Goal: Task Accomplishment & Management: Complete application form

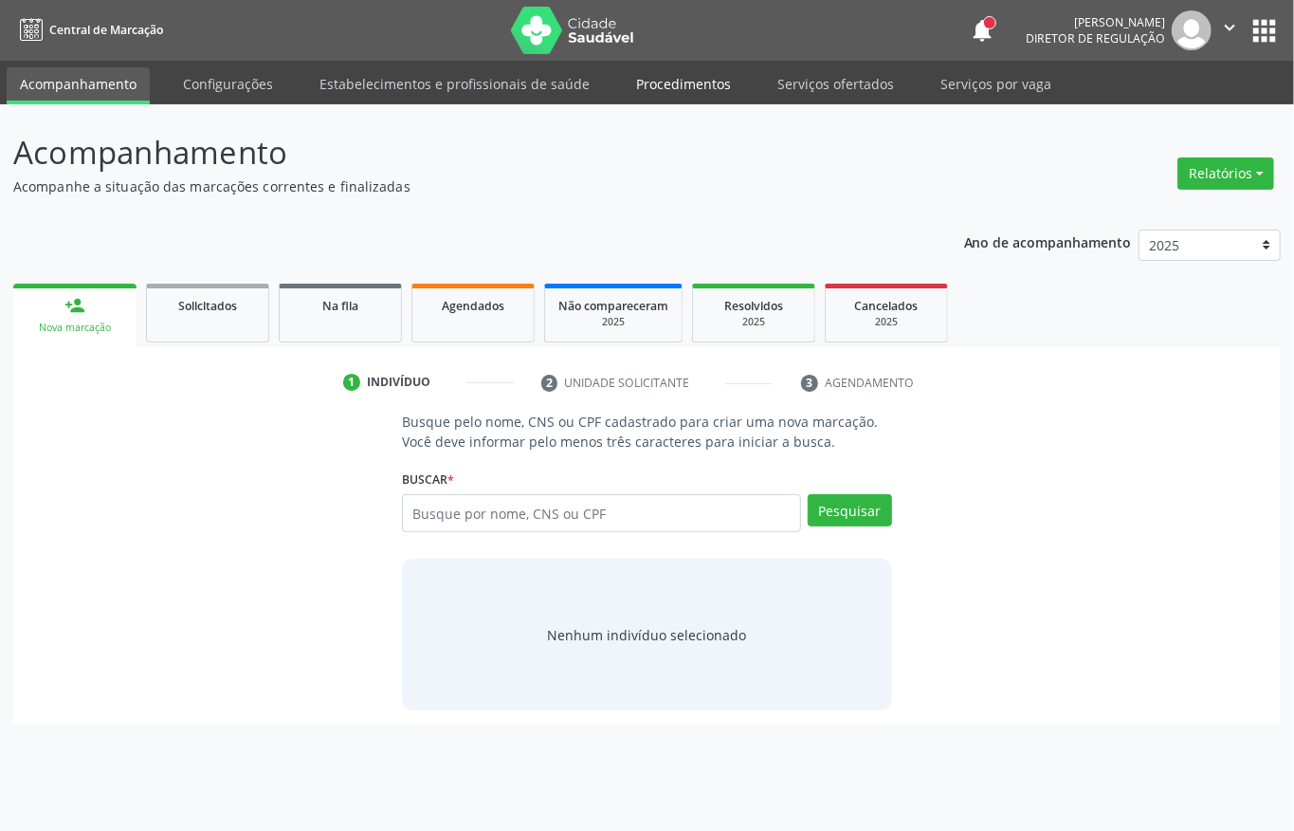
click at [670, 82] on link "Procedimentos" at bounding box center [683, 83] width 121 height 33
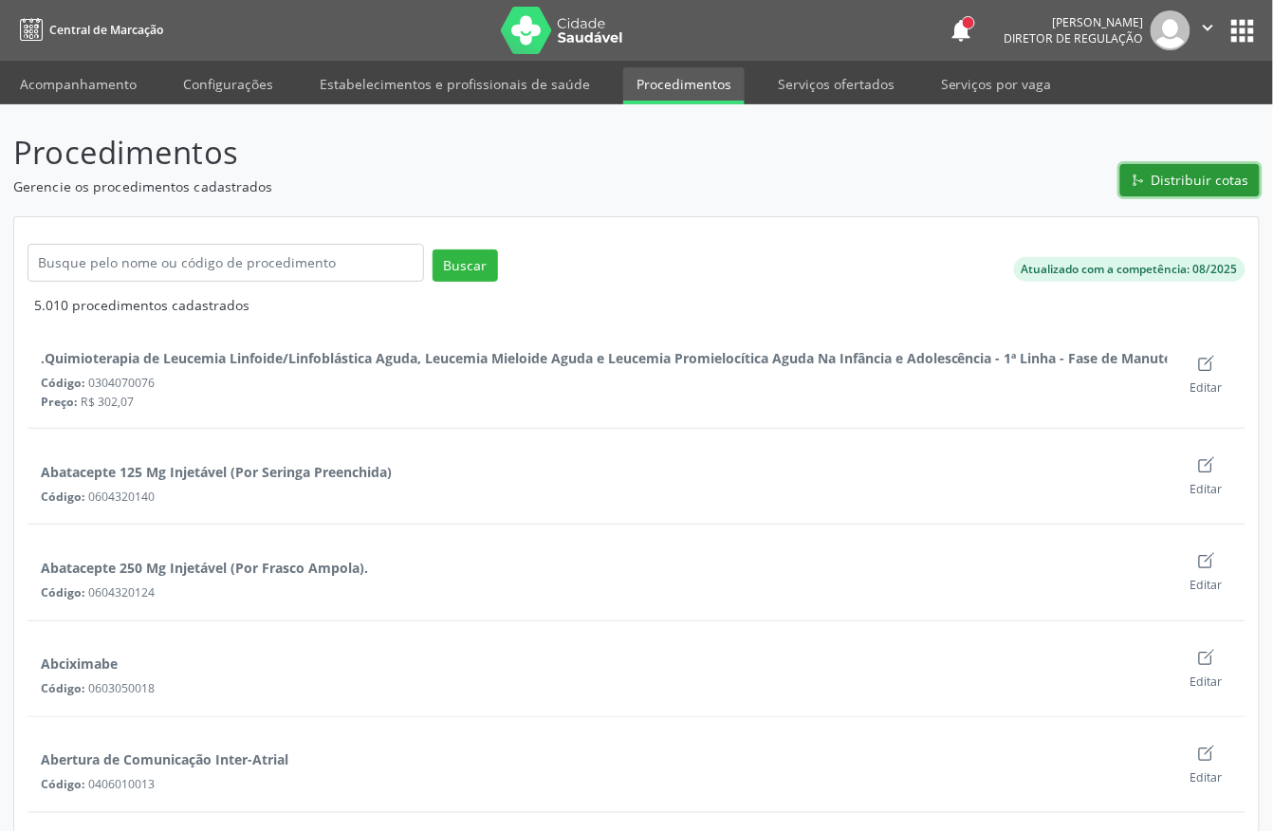
click at [1215, 175] on span "Distribuir cotas" at bounding box center [1200, 180] width 98 height 20
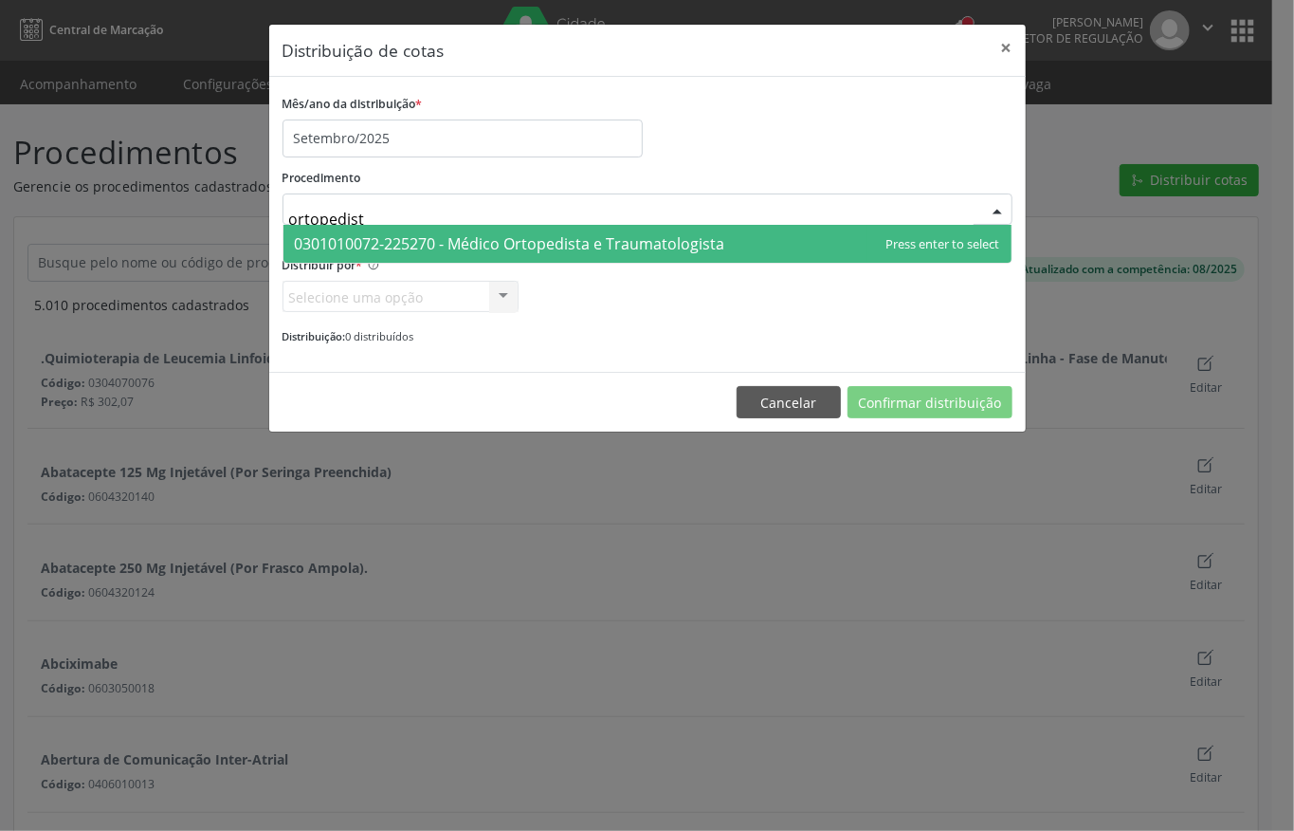
type input "ortopedista"
click at [347, 229] on span "0301010072-225270 - Médico Ortopedista e Traumatologista" at bounding box center [648, 244] width 728 height 38
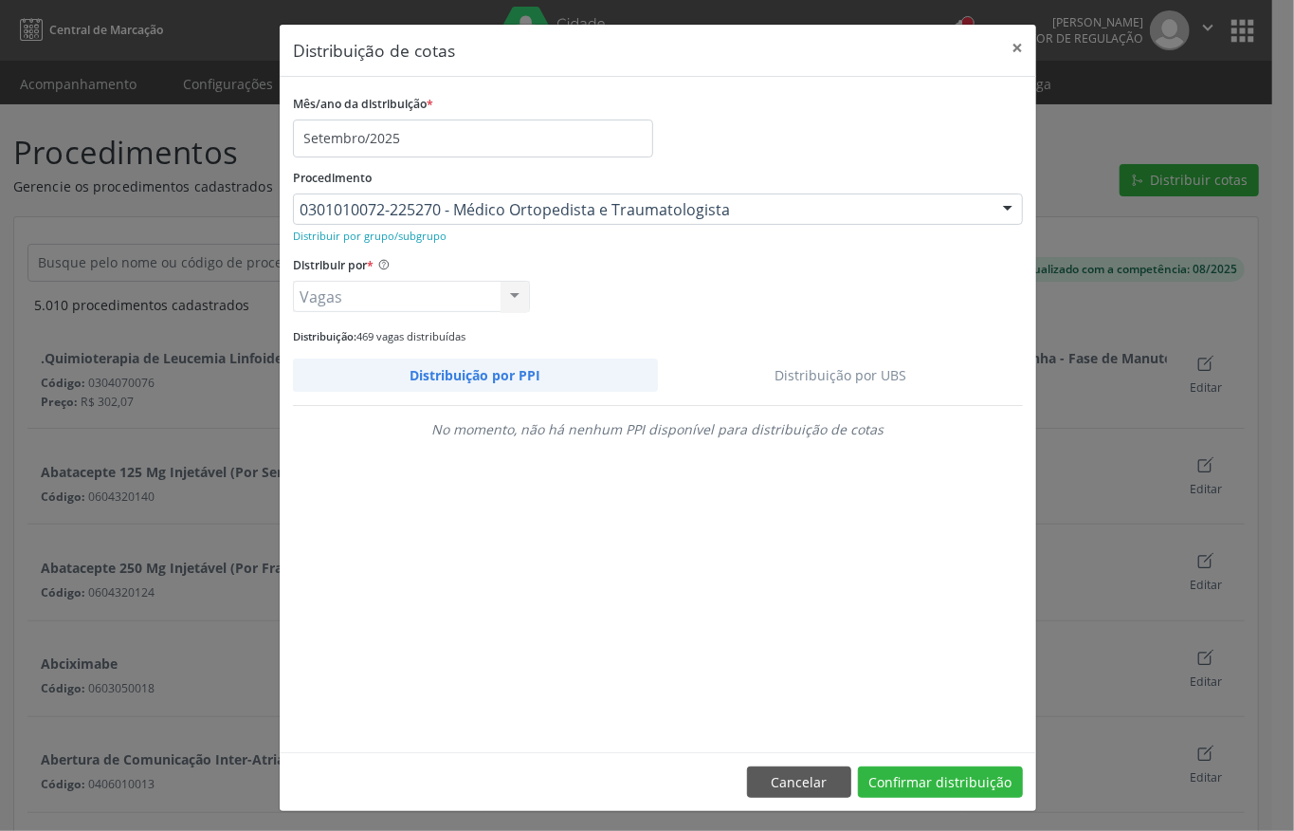
click at [852, 376] on link "Distribuição por UBS" at bounding box center [841, 374] width 366 height 33
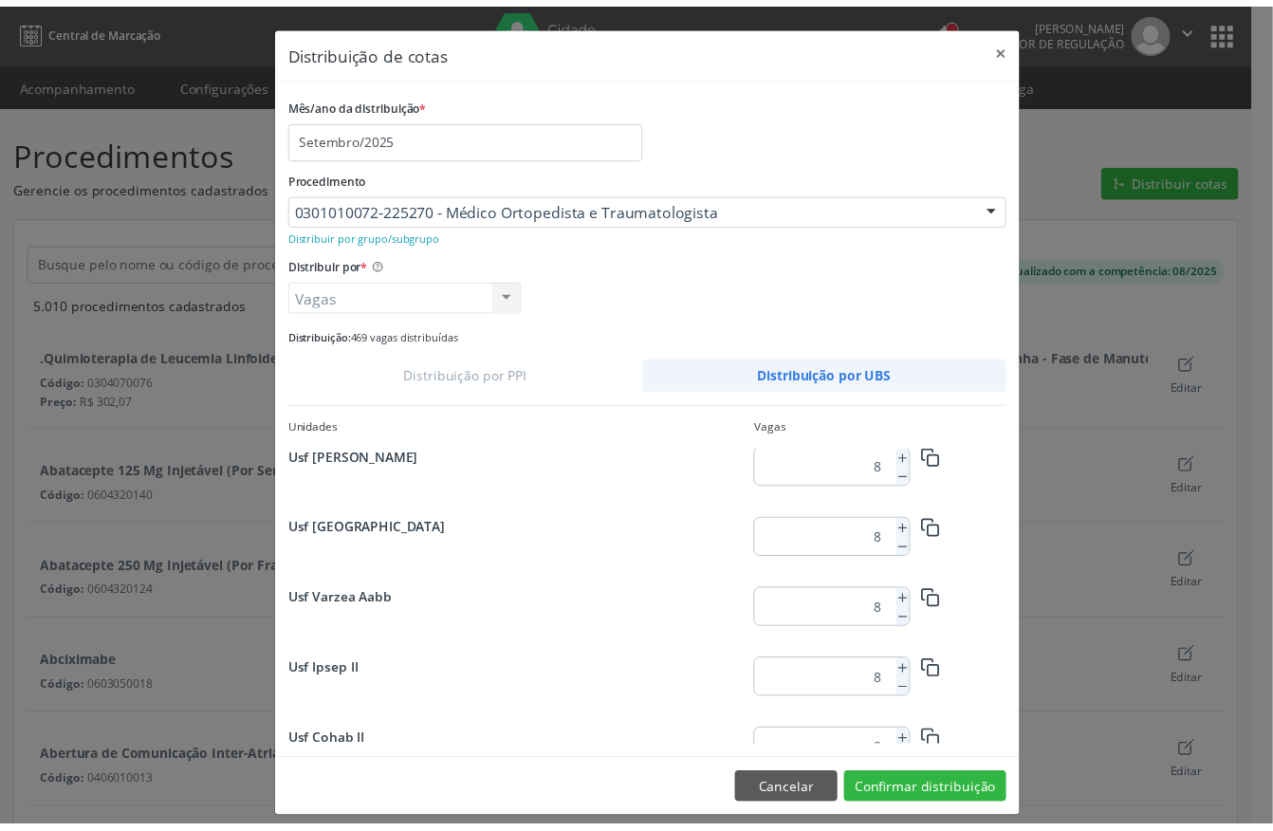
scroll to position [1087, 0]
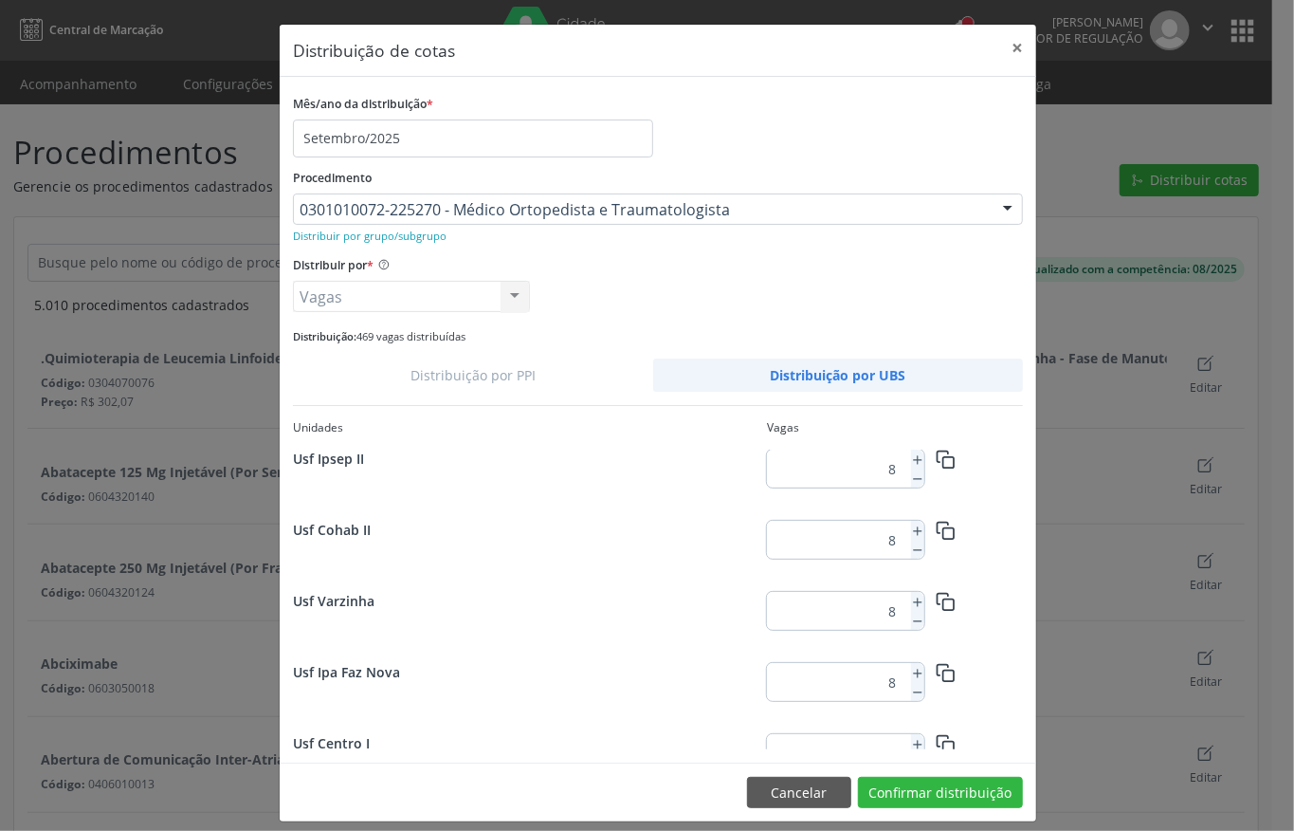
click at [897, 596] on div "8" at bounding box center [845, 611] width 157 height 38
click at [911, 599] on icon at bounding box center [917, 602] width 13 height 13
type input "9"
click at [929, 785] on button "Confirmar distribuição" at bounding box center [940, 793] width 165 height 32
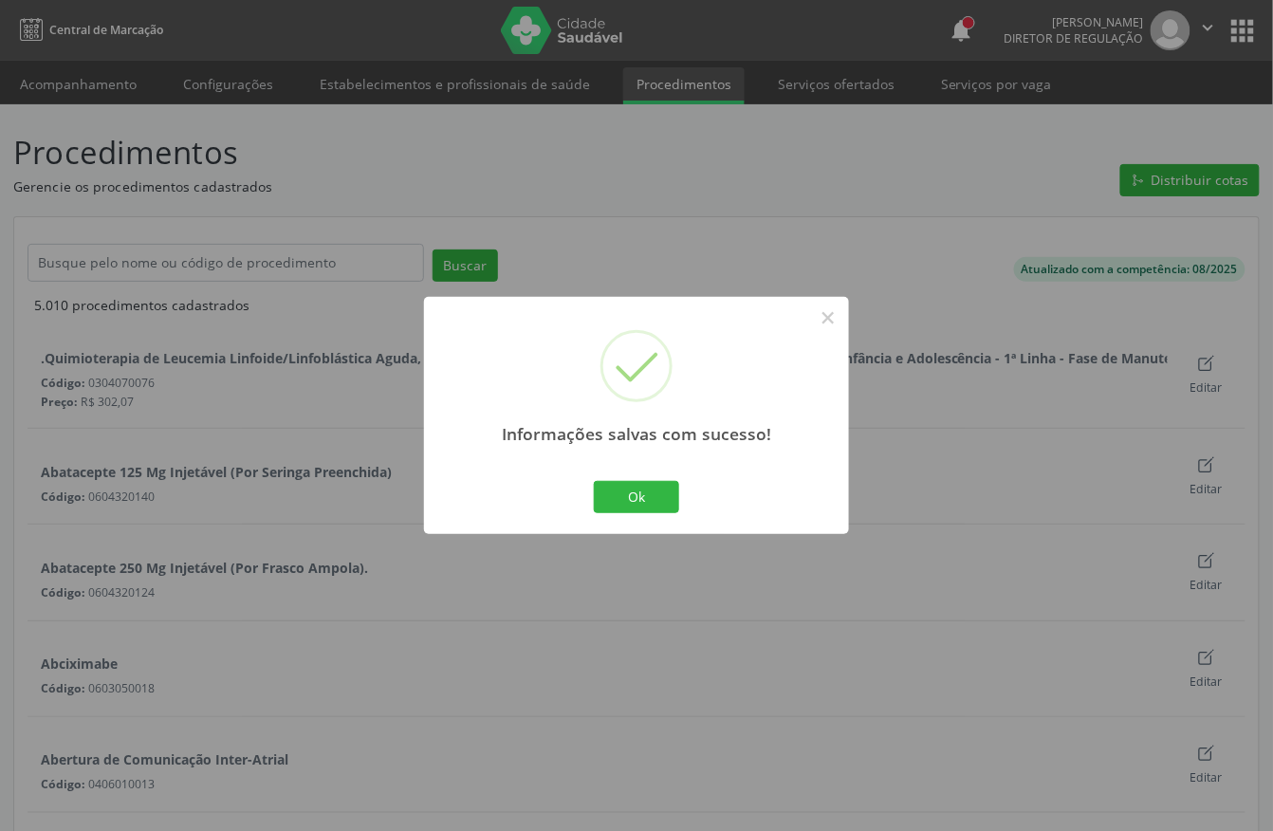
click at [632, 513] on div "Ok No Cancel" at bounding box center [637, 497] width 94 height 40
click at [632, 502] on button "Ok" at bounding box center [636, 497] width 85 height 32
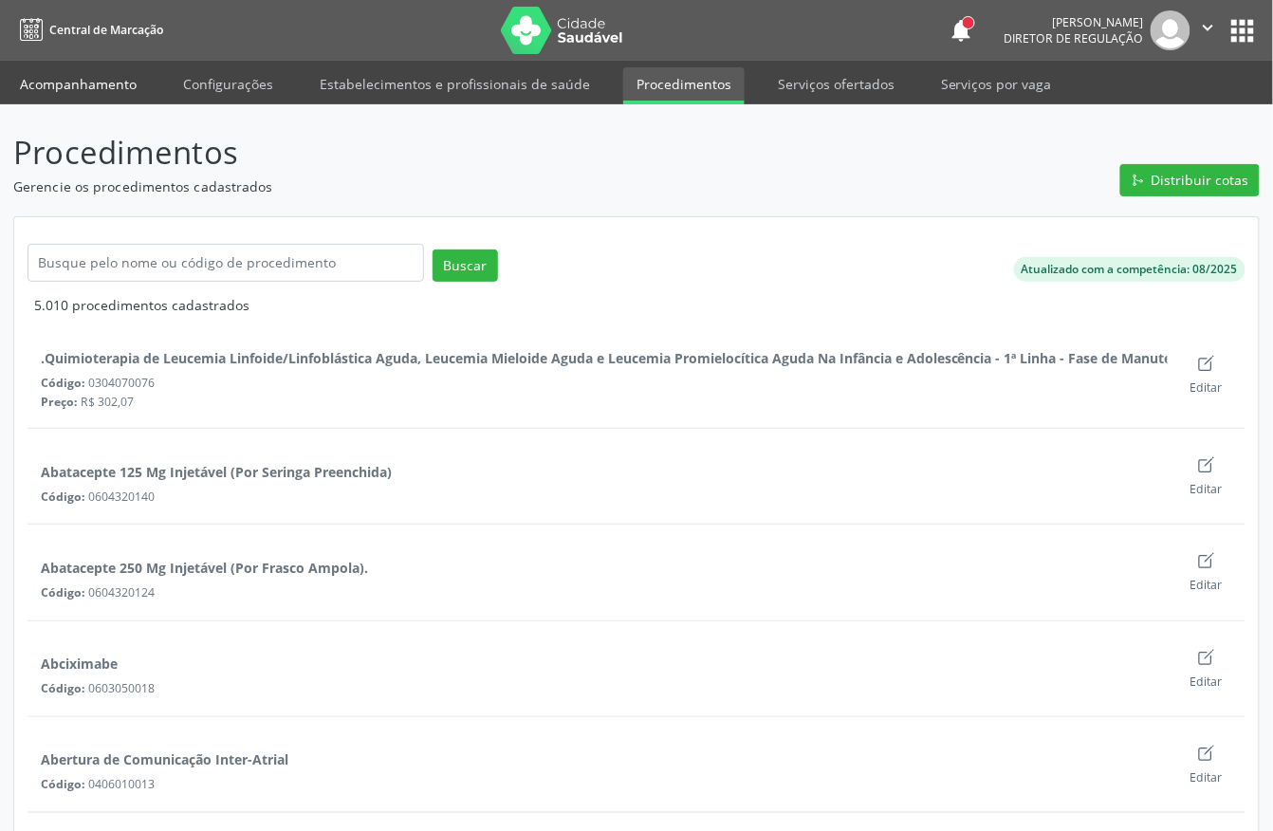
click at [57, 82] on link "Acompanhamento" at bounding box center [78, 83] width 143 height 33
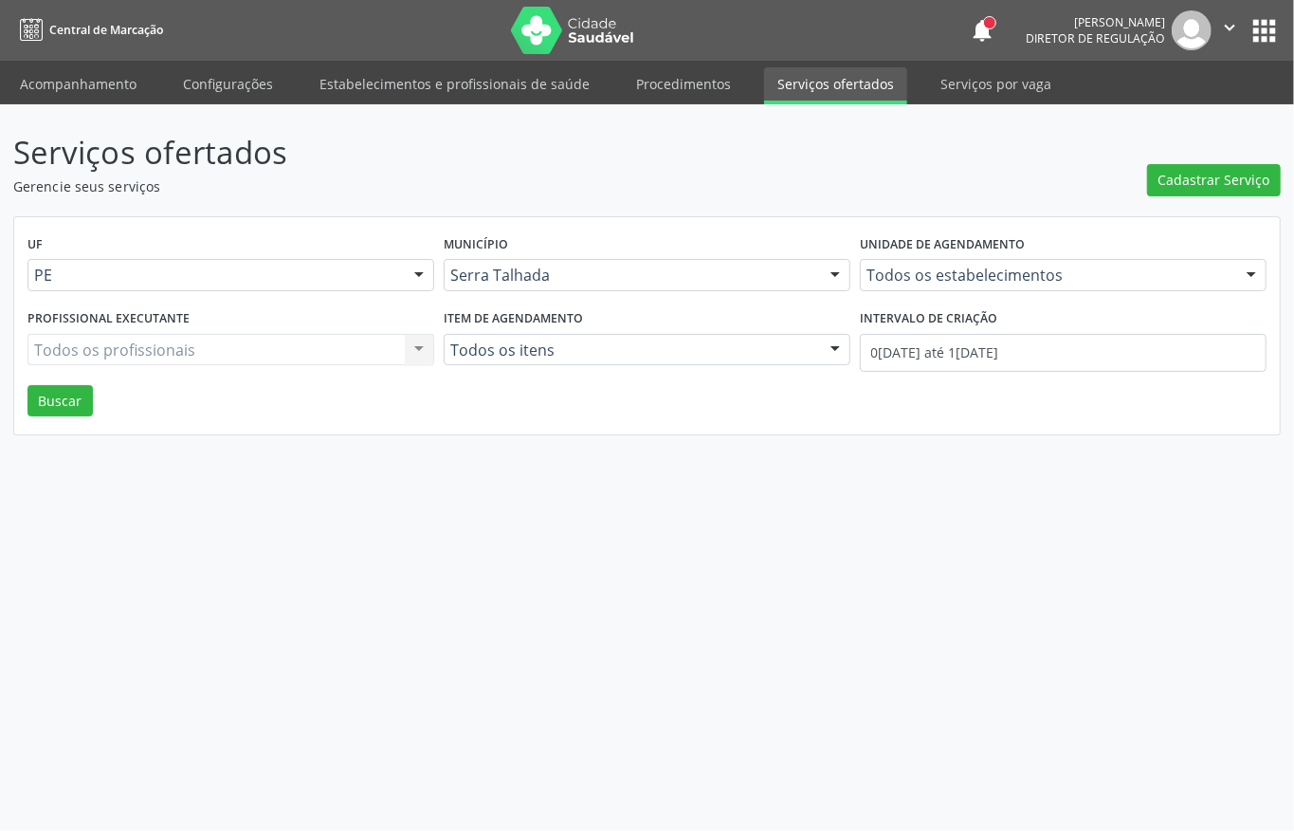
drag, startPoint x: 36, startPoint y: 88, endPoint x: 1005, endPoint y: 121, distance: 969.8
click at [36, 88] on link "Acompanhamento" at bounding box center [78, 83] width 143 height 33
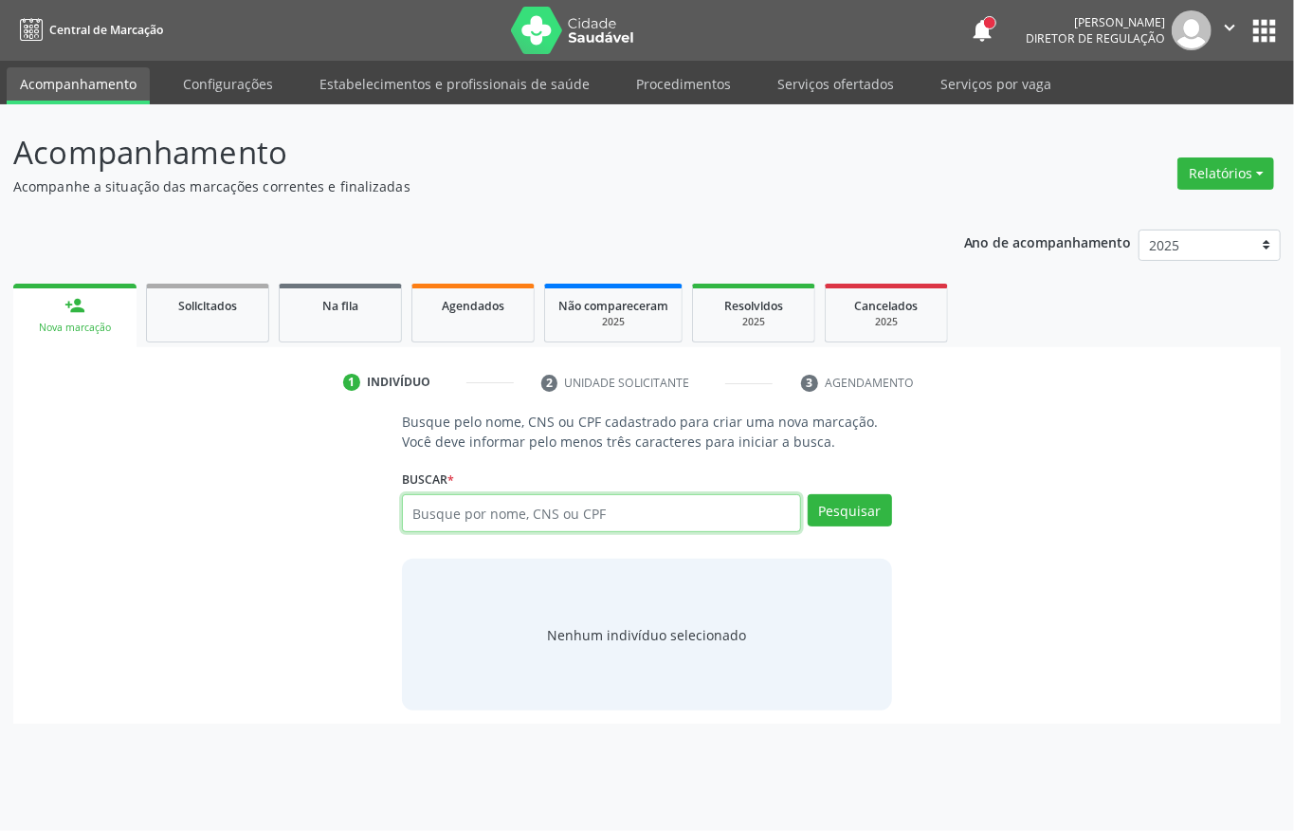
click at [533, 525] on input "text" at bounding box center [601, 513] width 399 height 38
click at [835, 84] on link "Serviços ofertados" at bounding box center [835, 83] width 143 height 33
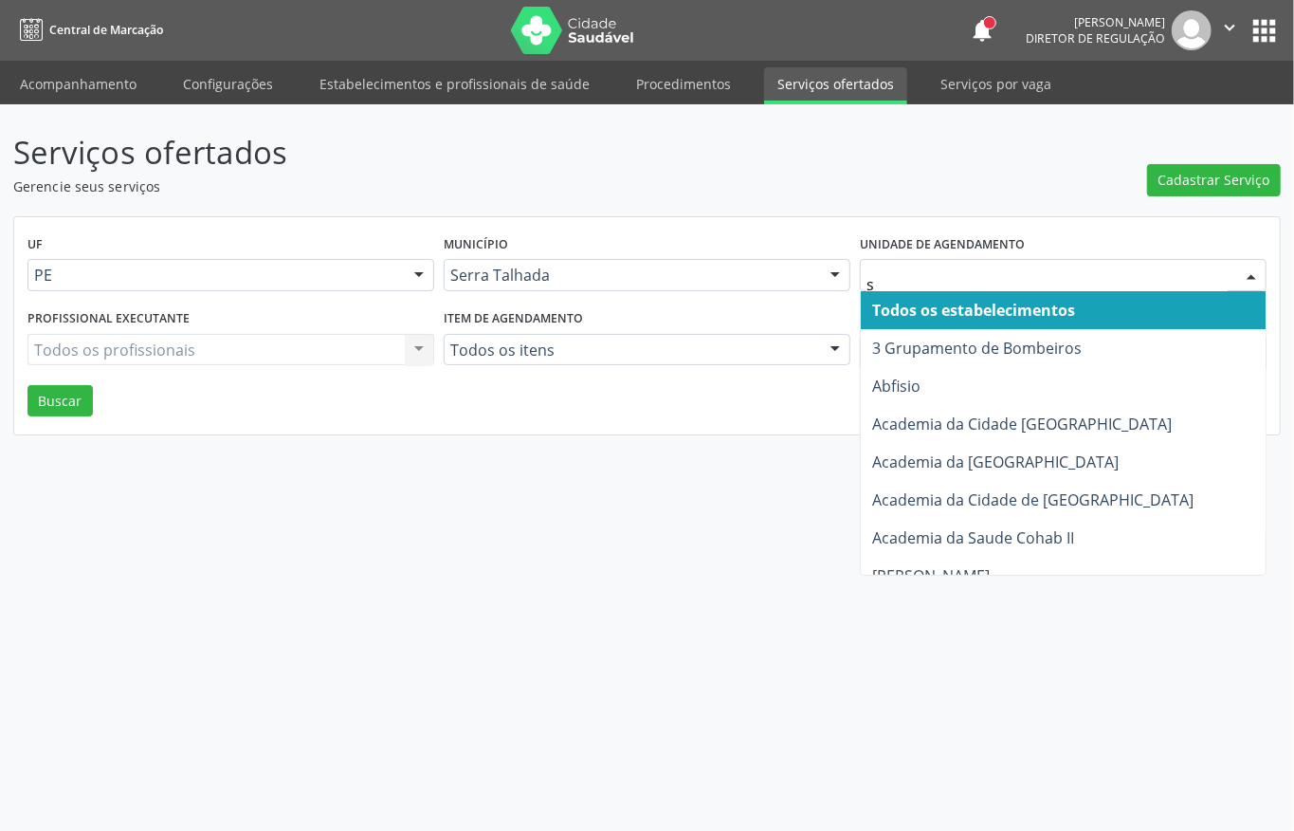
type input "s b"
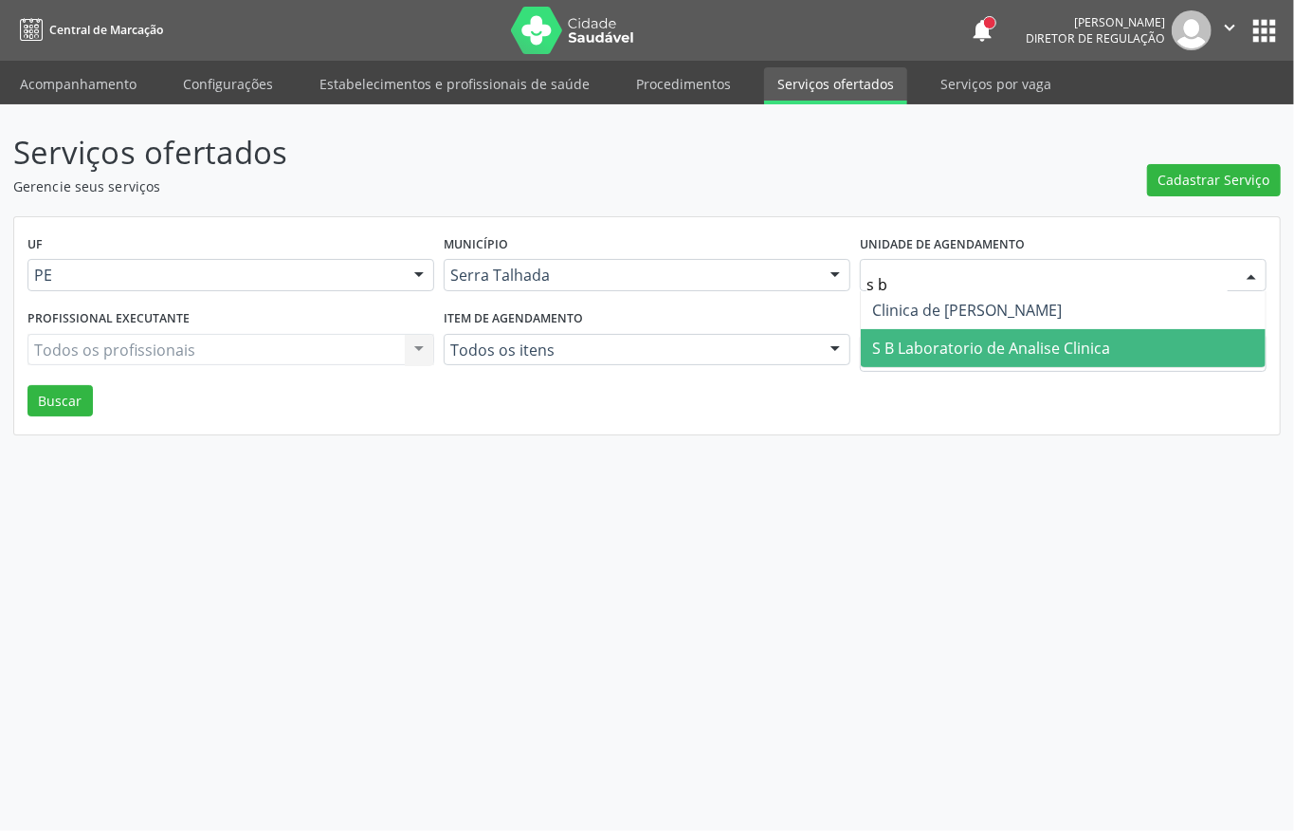
click at [938, 347] on span "S B Laboratorio de Analise Clinica" at bounding box center [991, 348] width 238 height 21
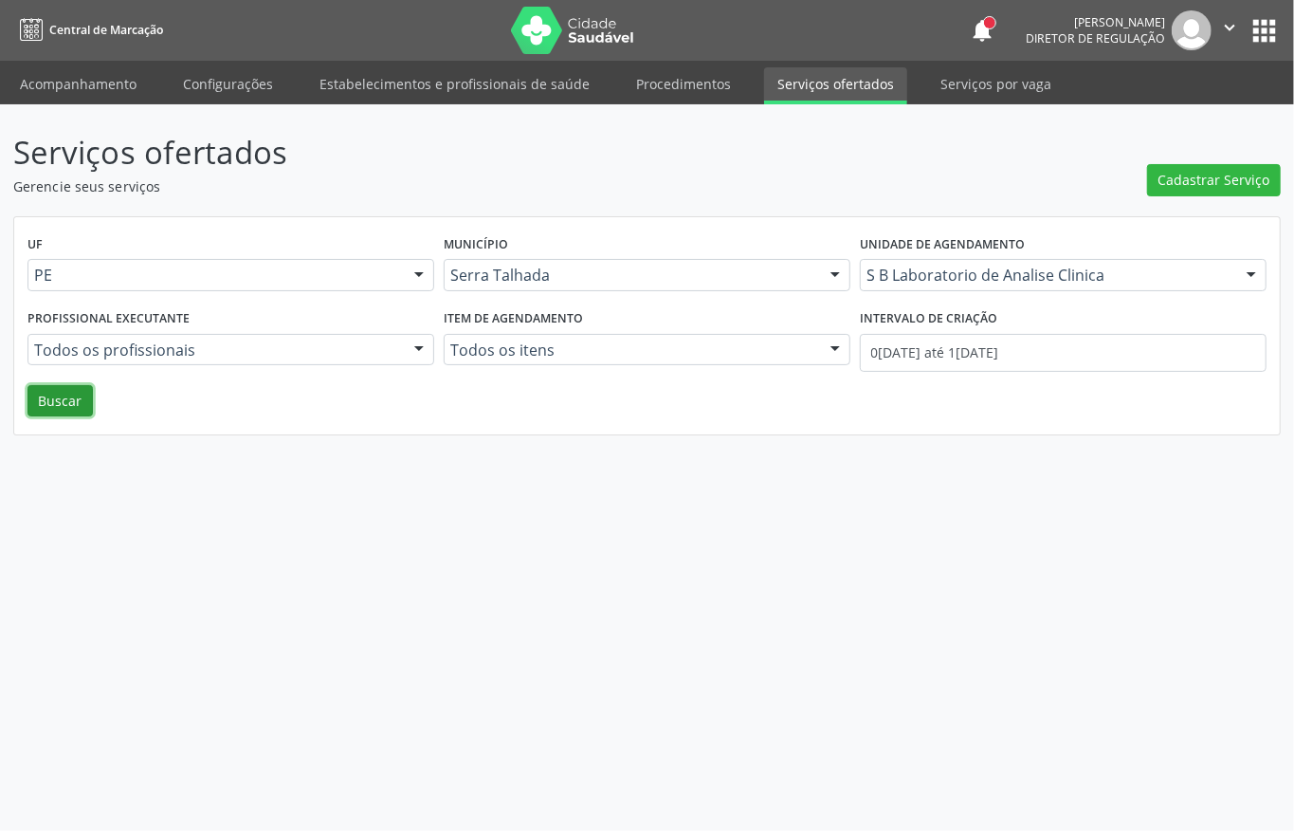
click at [73, 402] on button "Buscar" at bounding box center [60, 401] width 65 height 32
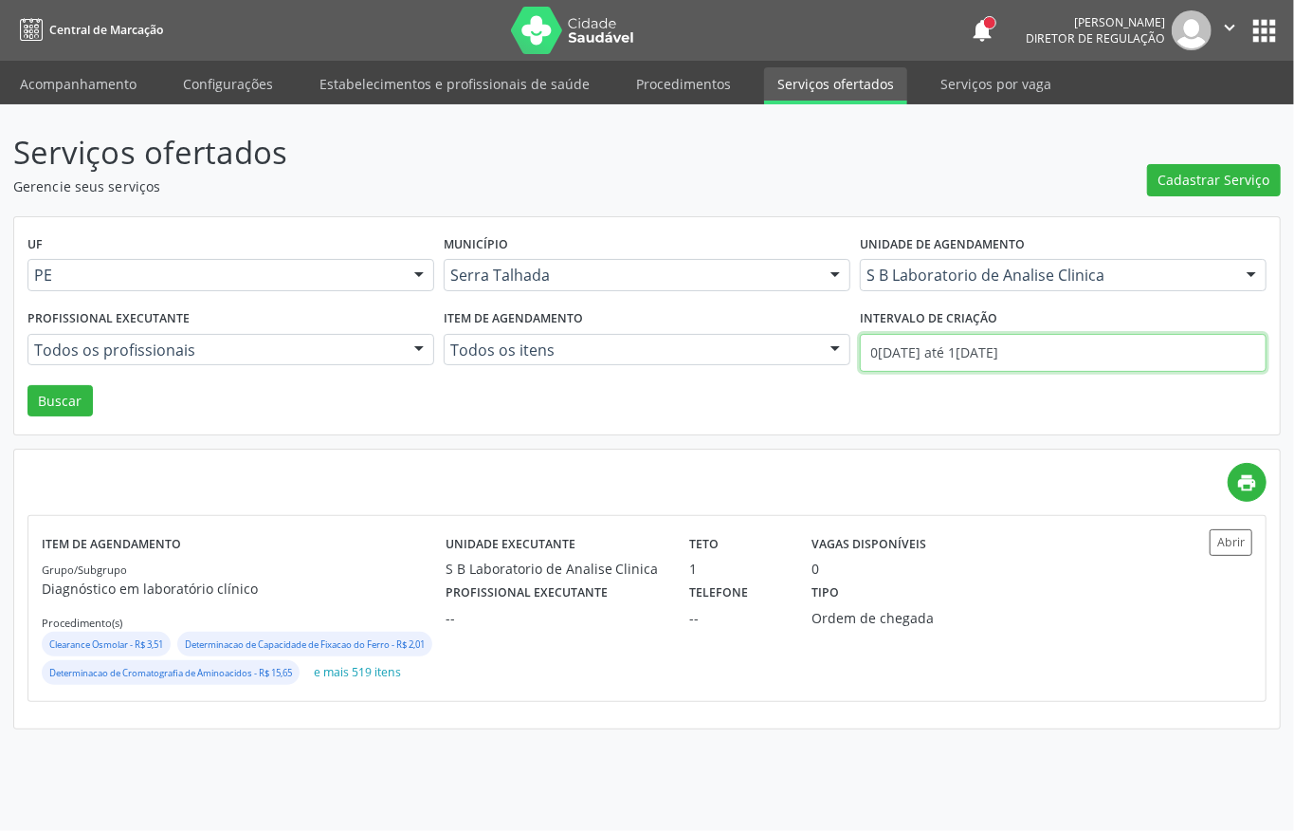
click at [950, 339] on input "01/09/2025 até 16/09/2025" at bounding box center [1063, 353] width 407 height 38
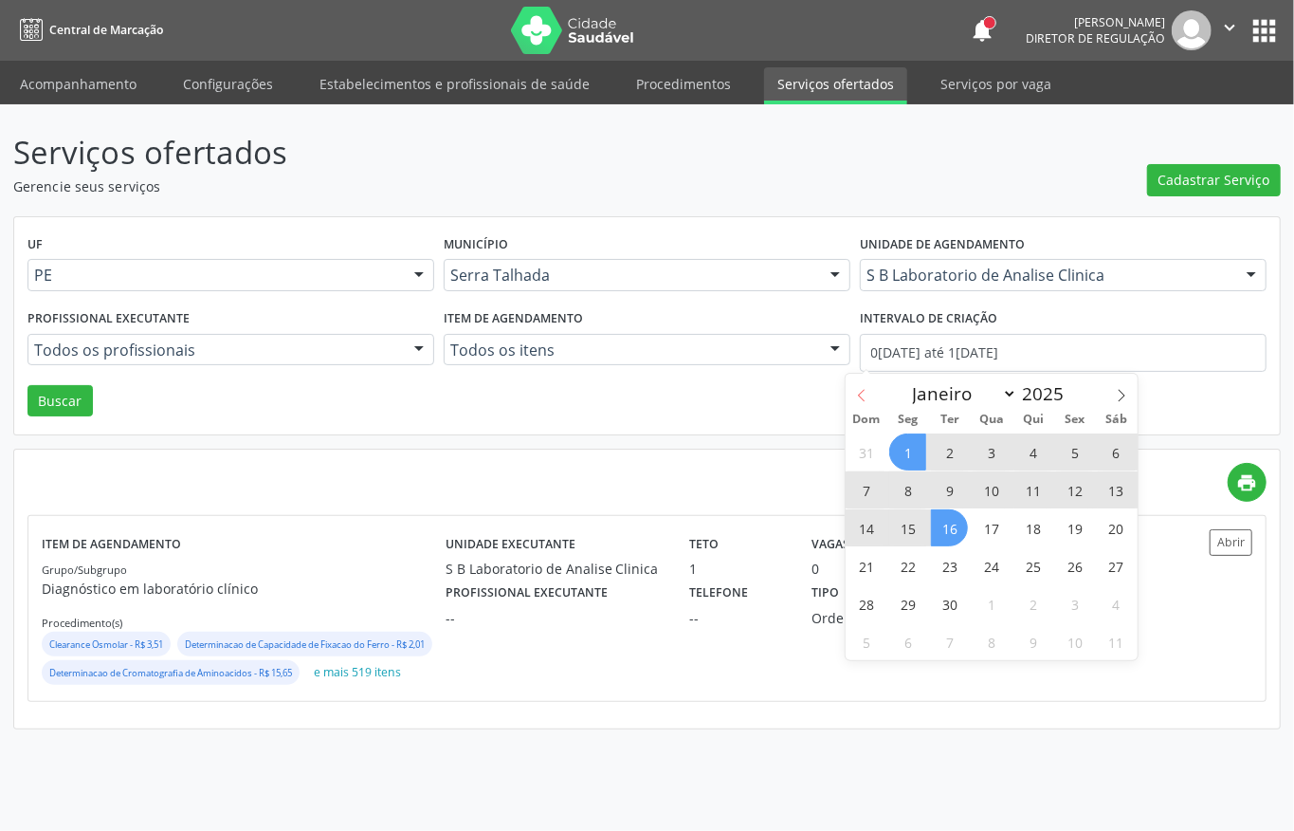
click at [858, 392] on icon at bounding box center [861, 395] width 13 height 13
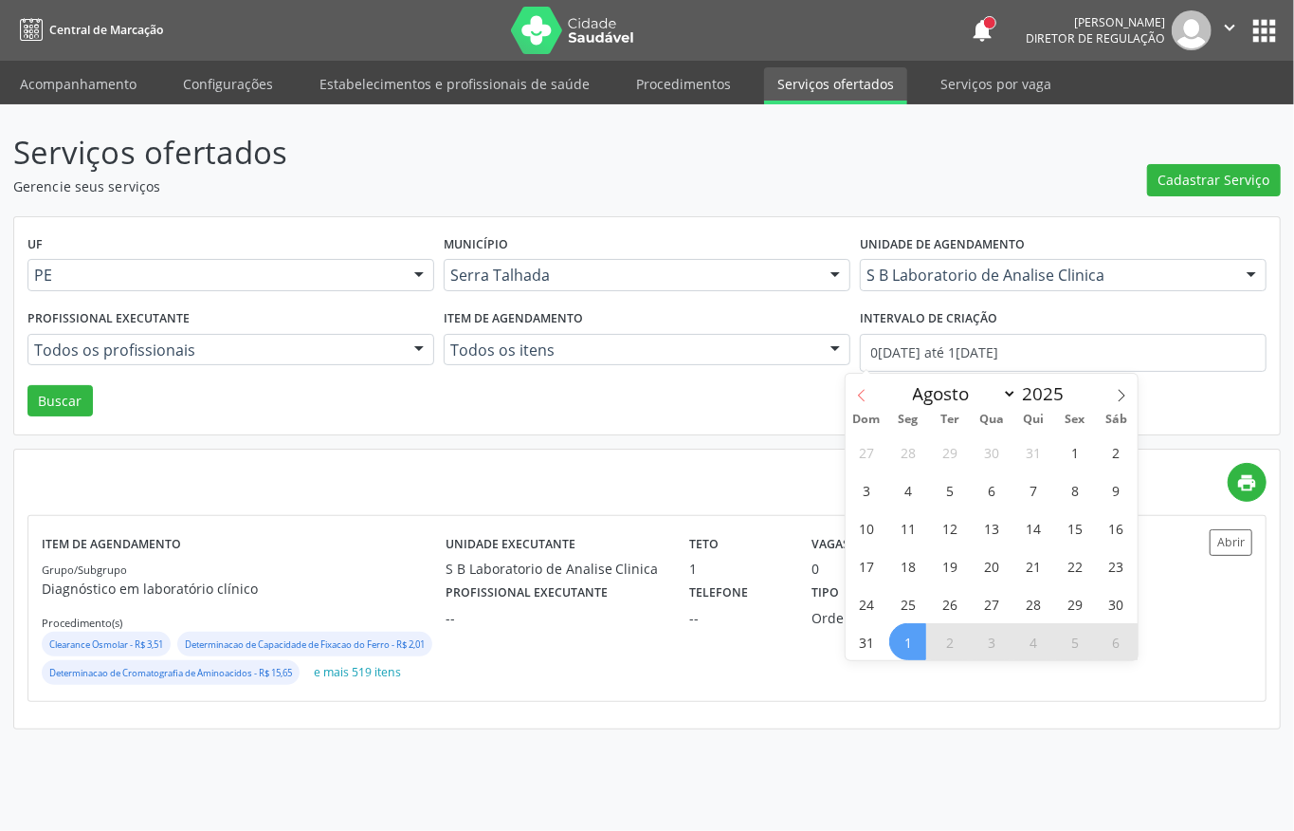
click at [858, 392] on icon at bounding box center [861, 395] width 13 height 13
select select "6"
click at [948, 444] on span "1" at bounding box center [949, 451] width 37 height 37
type input "01/07/2025"
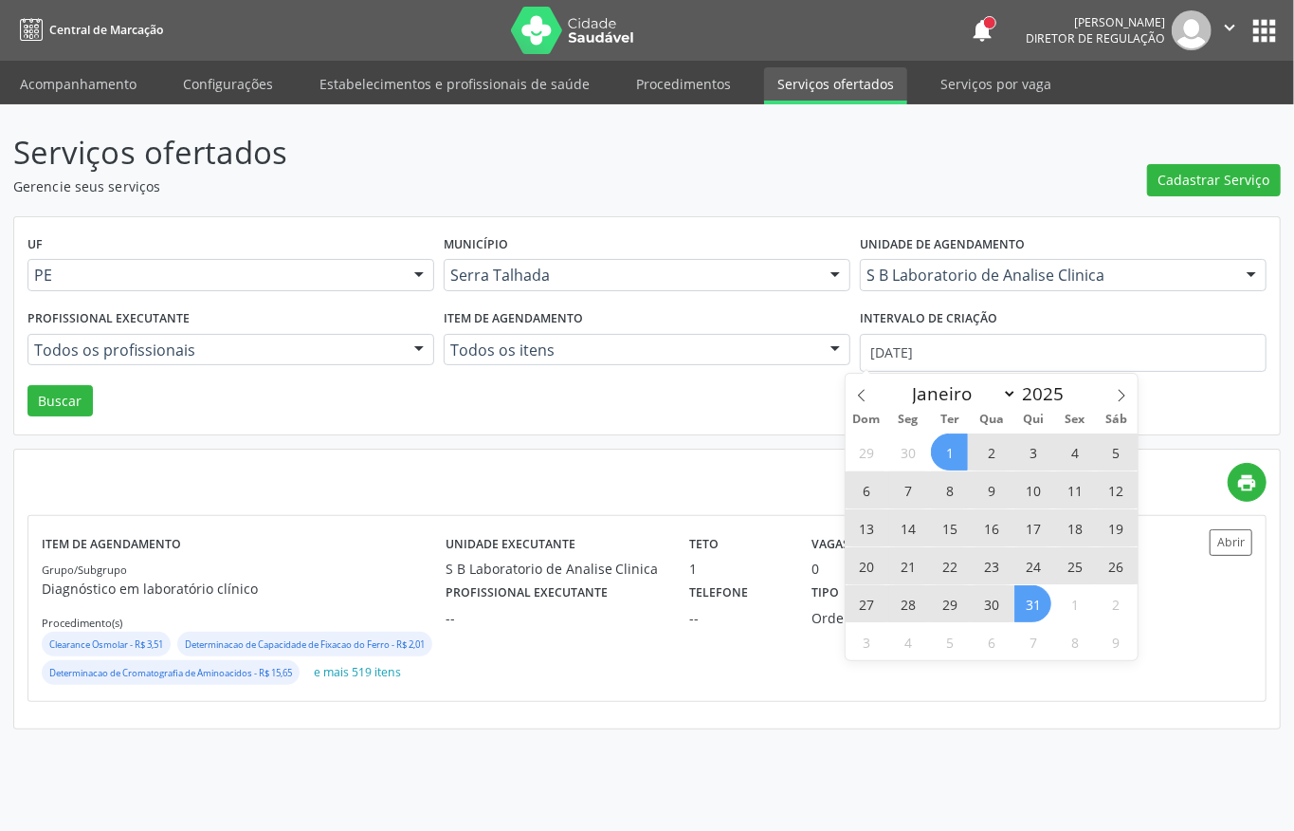
click at [1044, 605] on span "31" at bounding box center [1033, 603] width 37 height 37
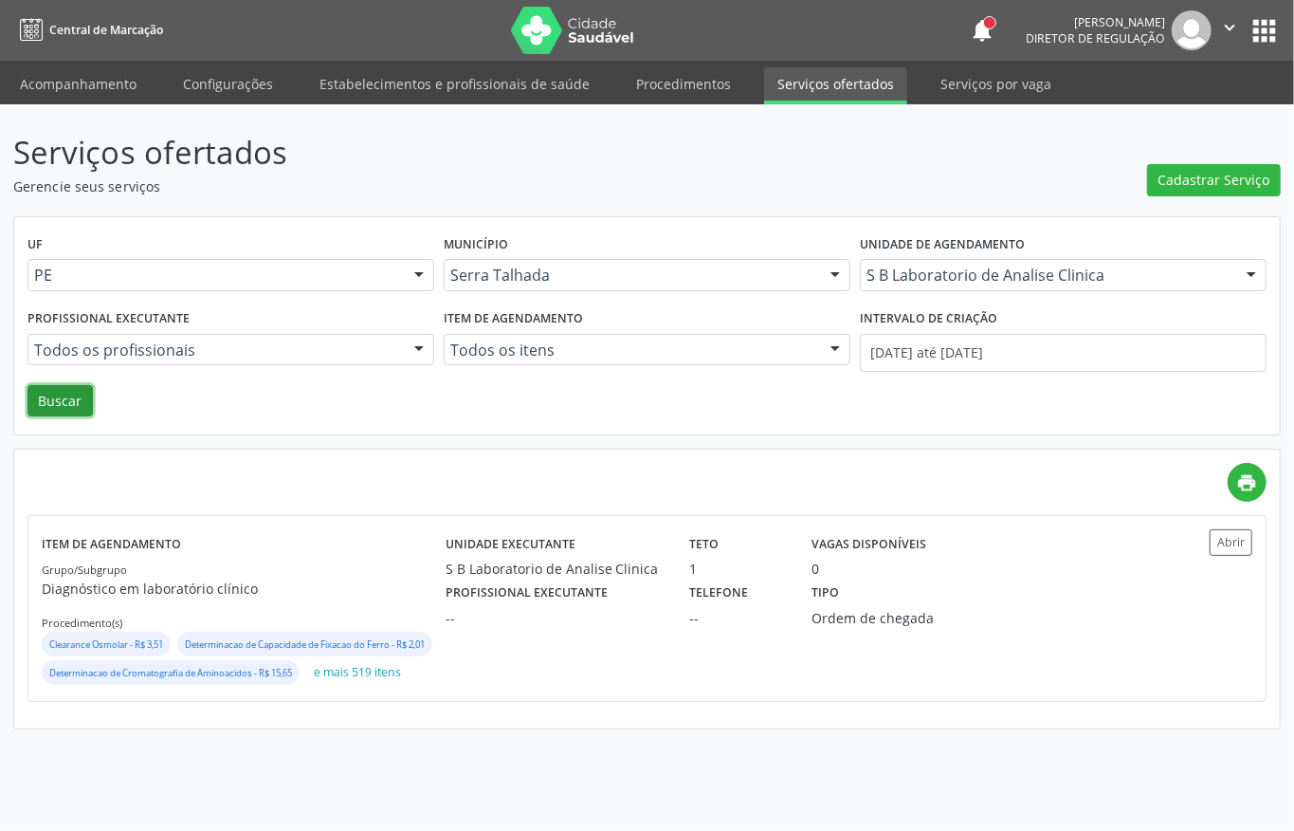
click at [63, 399] on button "Buscar" at bounding box center [60, 401] width 65 height 32
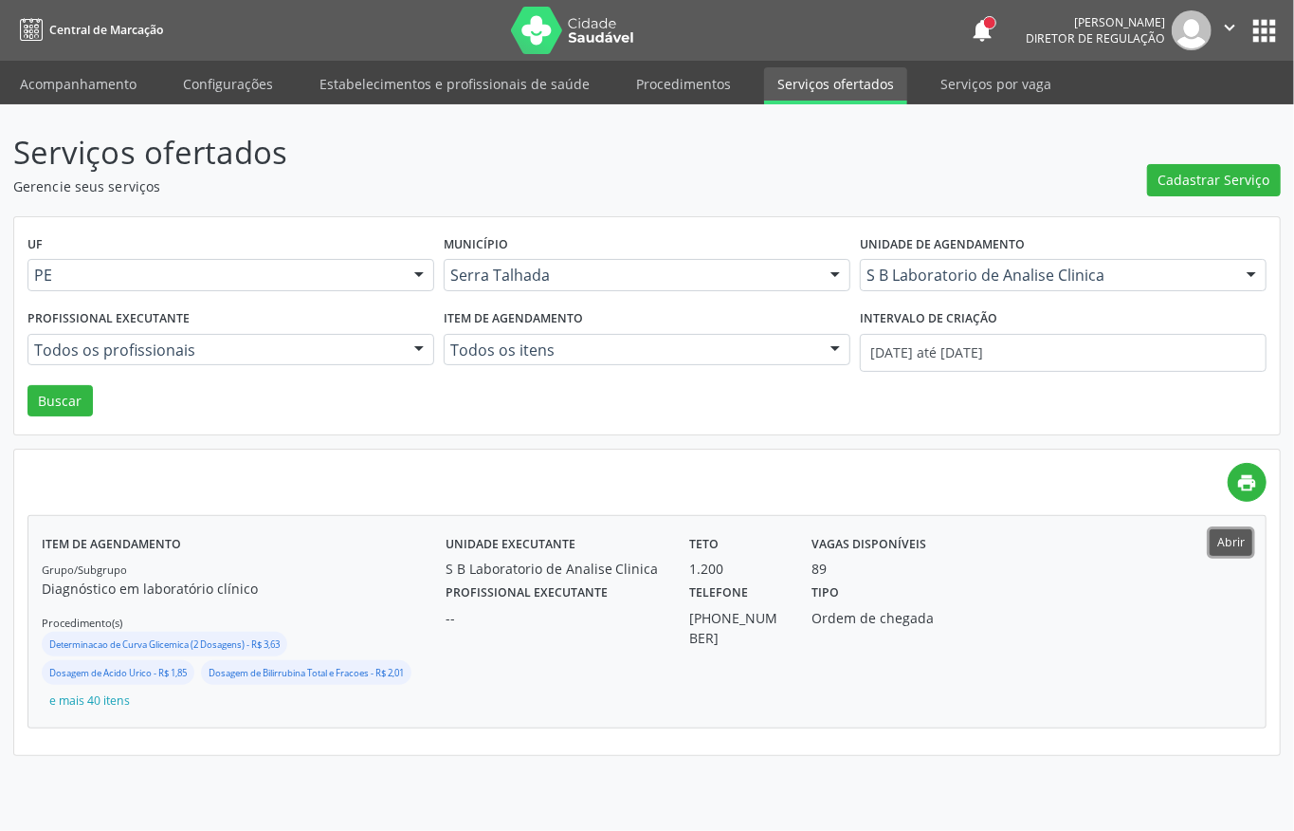
click at [1223, 555] on button "Abrir" at bounding box center [1231, 542] width 43 height 26
click at [116, 62] on ul "Acompanhamento Configurações Estabelecimentos e profissionais de saúde Procedim…" at bounding box center [647, 83] width 1294 height 44
click at [95, 80] on link "Acompanhamento" at bounding box center [78, 83] width 143 height 33
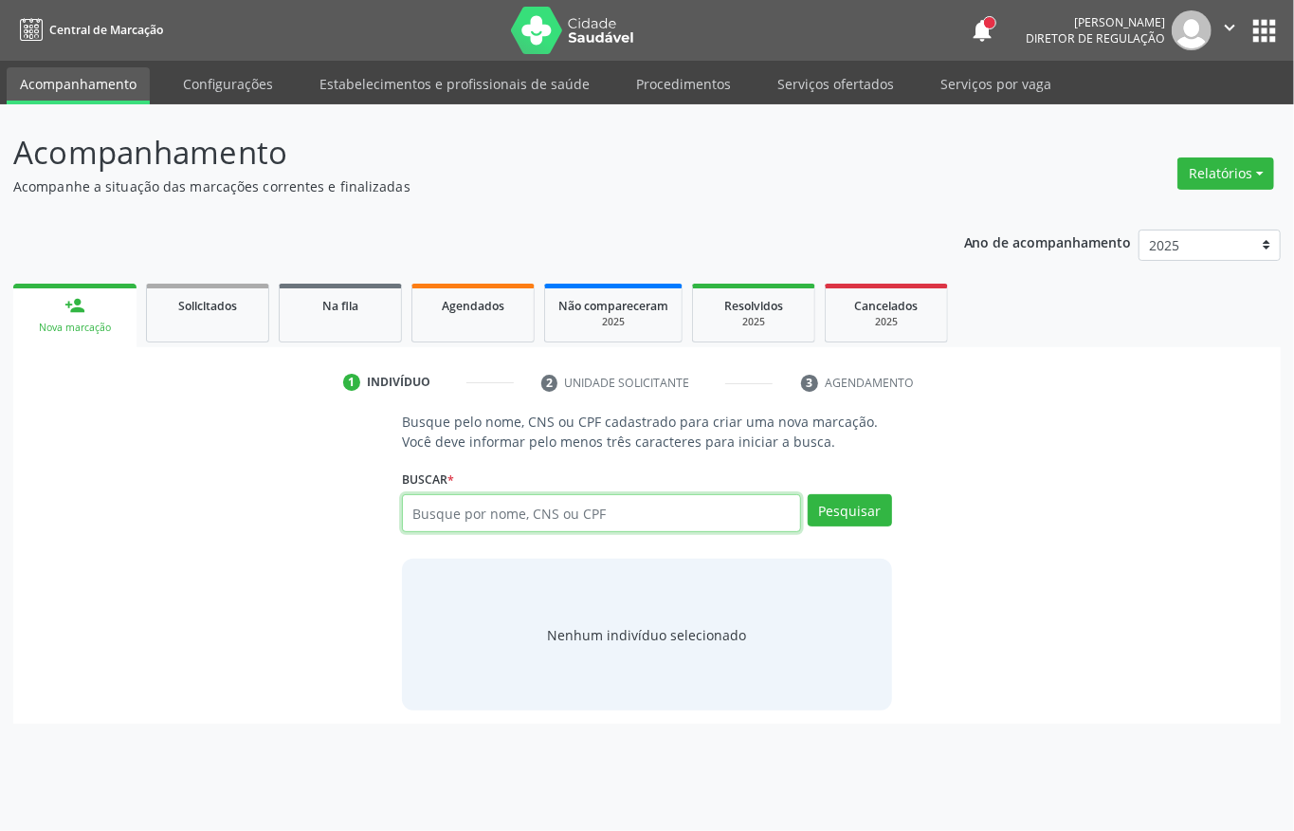
click at [494, 520] on input "text" at bounding box center [601, 513] width 399 height 38
type input "700406908720641"
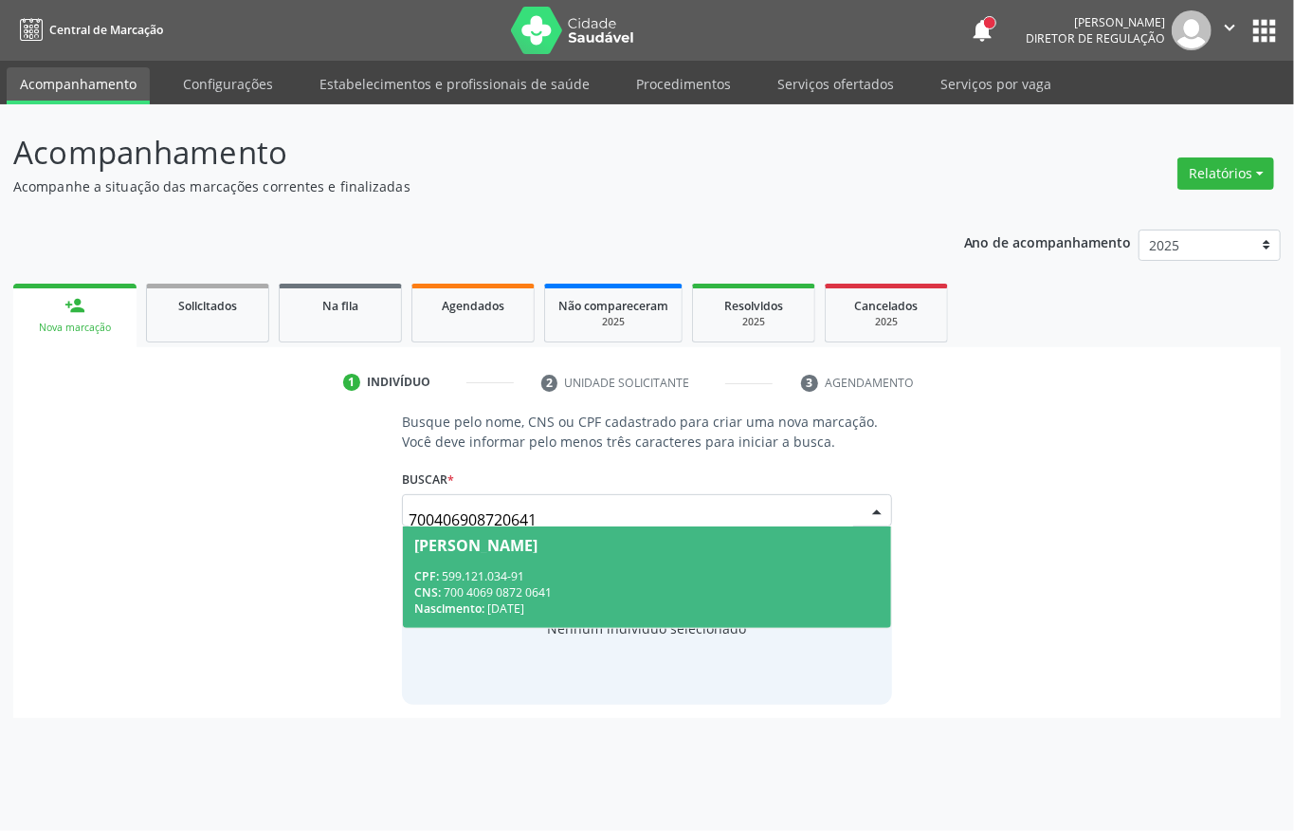
click at [611, 607] on div "Nascimento: 12/06/1947" at bounding box center [647, 608] width 466 height 16
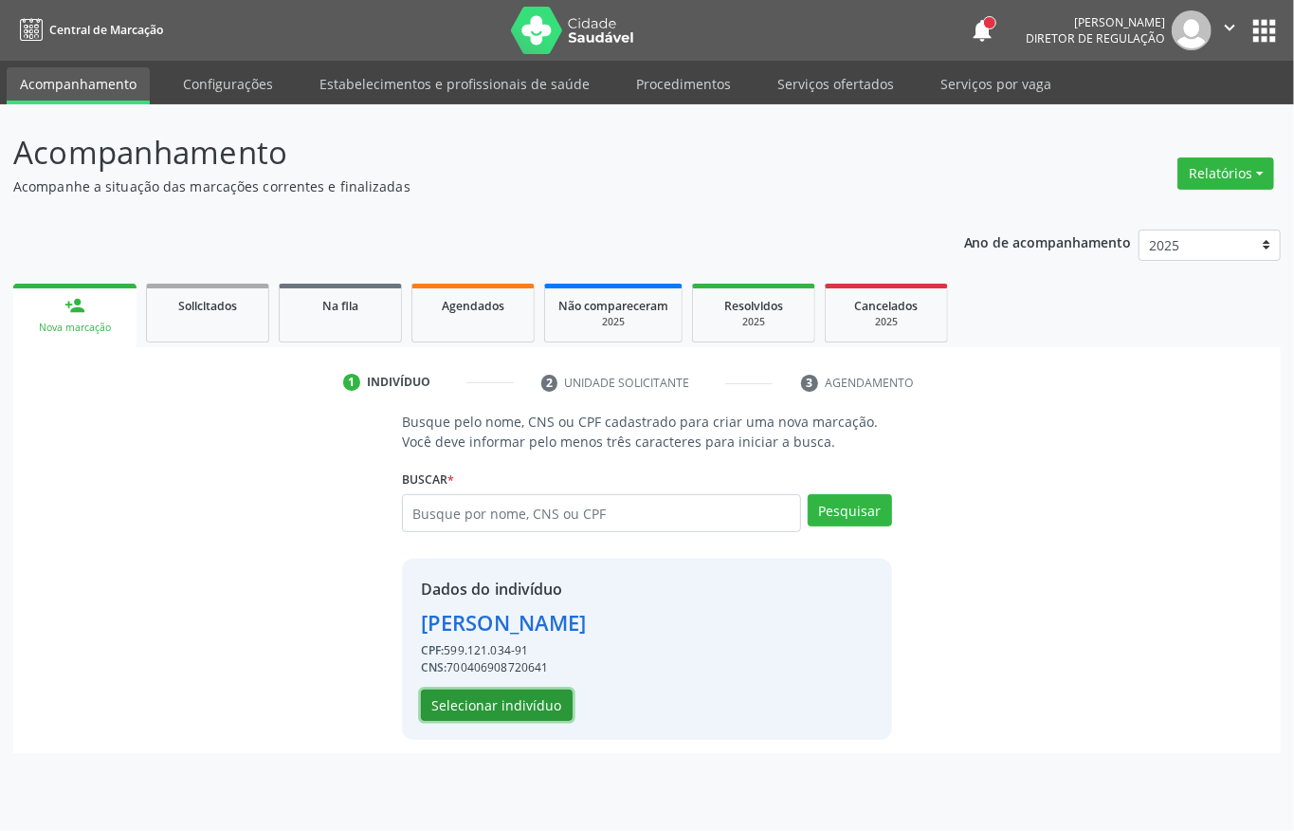
click at [505, 707] on button "Selecionar indivíduo" at bounding box center [497, 705] width 152 height 32
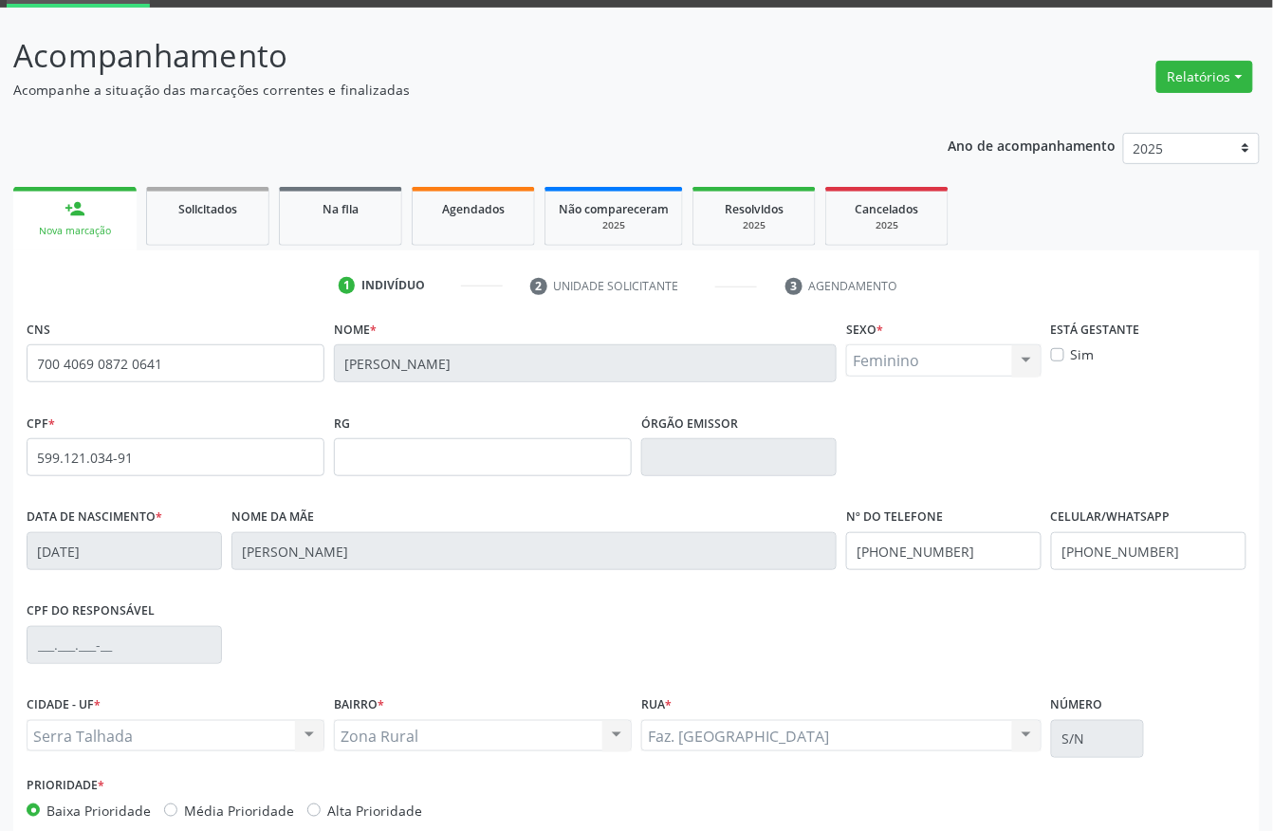
scroll to position [198, 0]
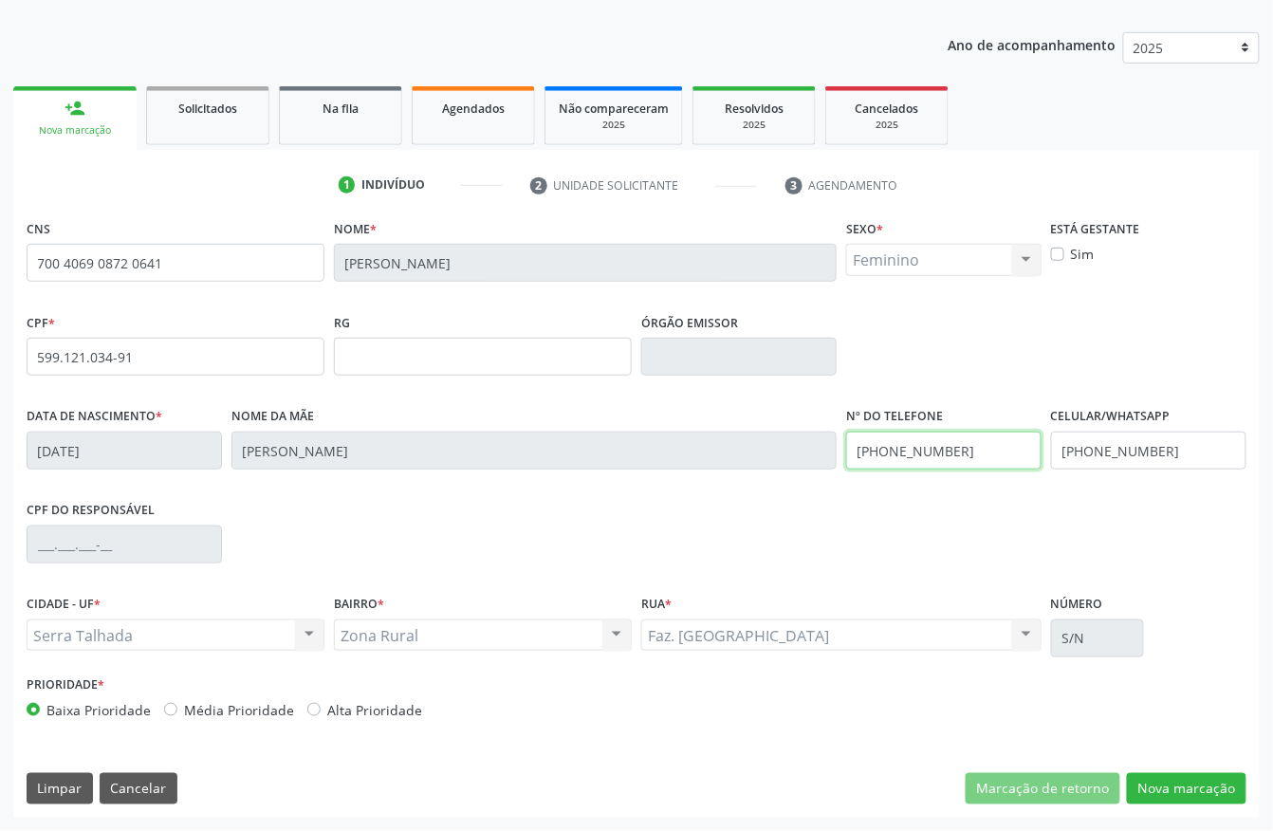
click at [927, 467] on input "(87) 9645-8796" at bounding box center [943, 450] width 195 height 38
click at [1115, 440] on input "(87) 99972-7852" at bounding box center [1148, 450] width 195 height 38
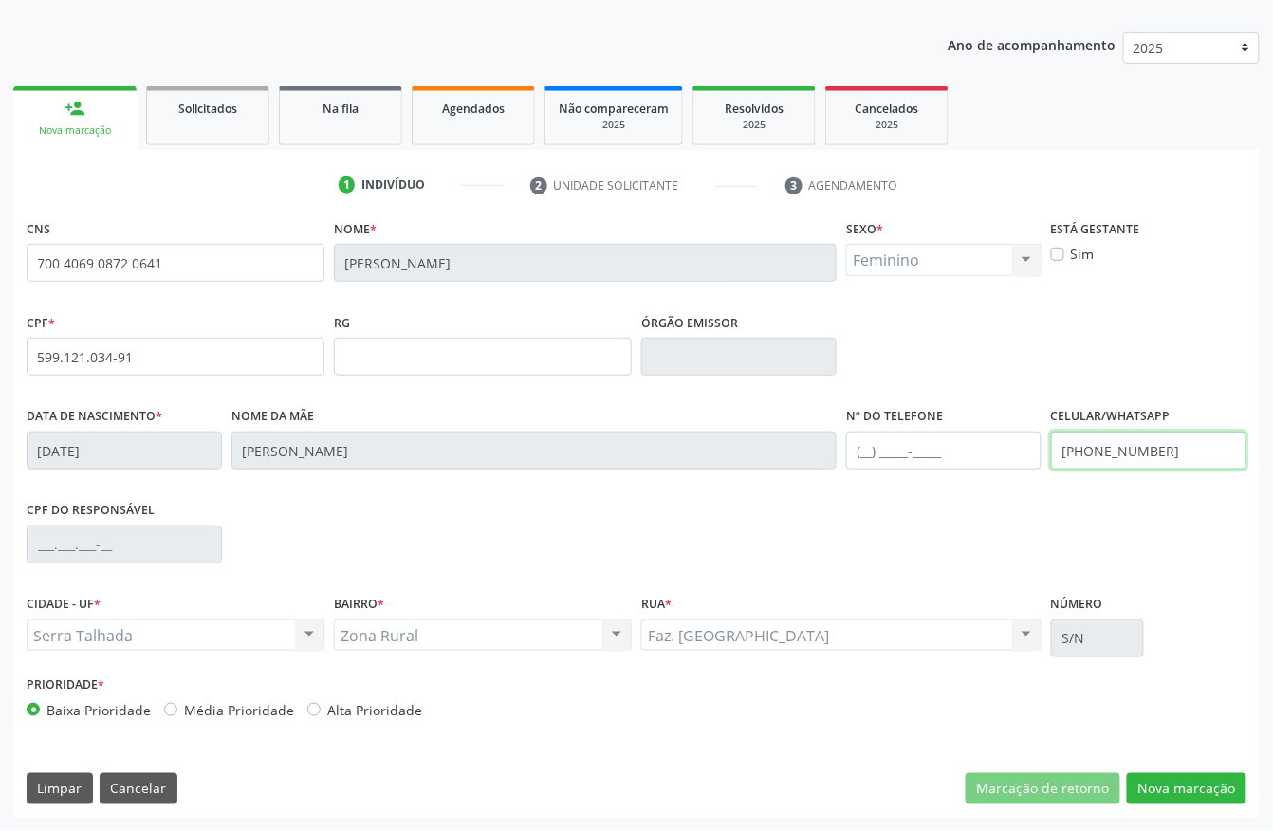
type input "(87) 7852"
click at [1115, 440] on input "(87) 7852" at bounding box center [1148, 450] width 195 height 38
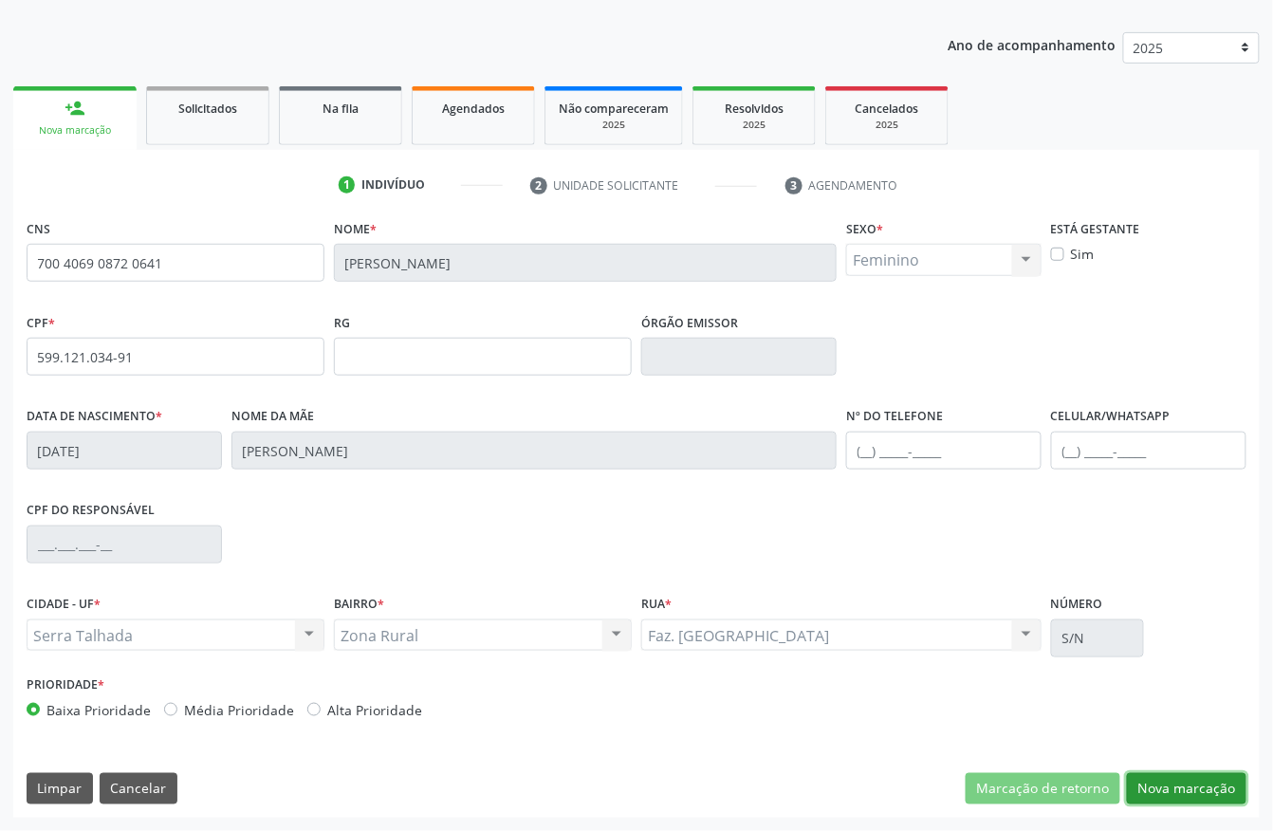
click at [1162, 789] on button "Nova marcação" at bounding box center [1186, 789] width 119 height 32
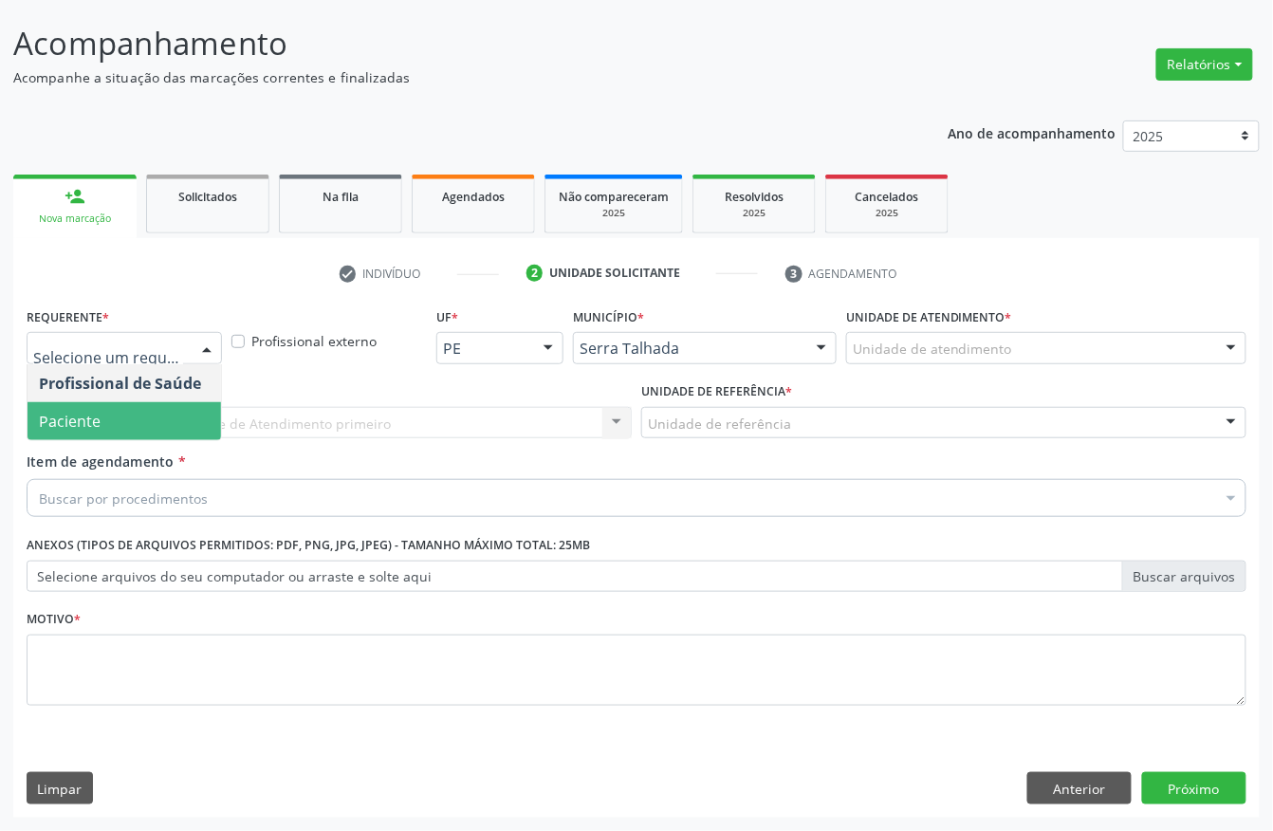
click at [149, 407] on span "Paciente" at bounding box center [124, 421] width 193 height 38
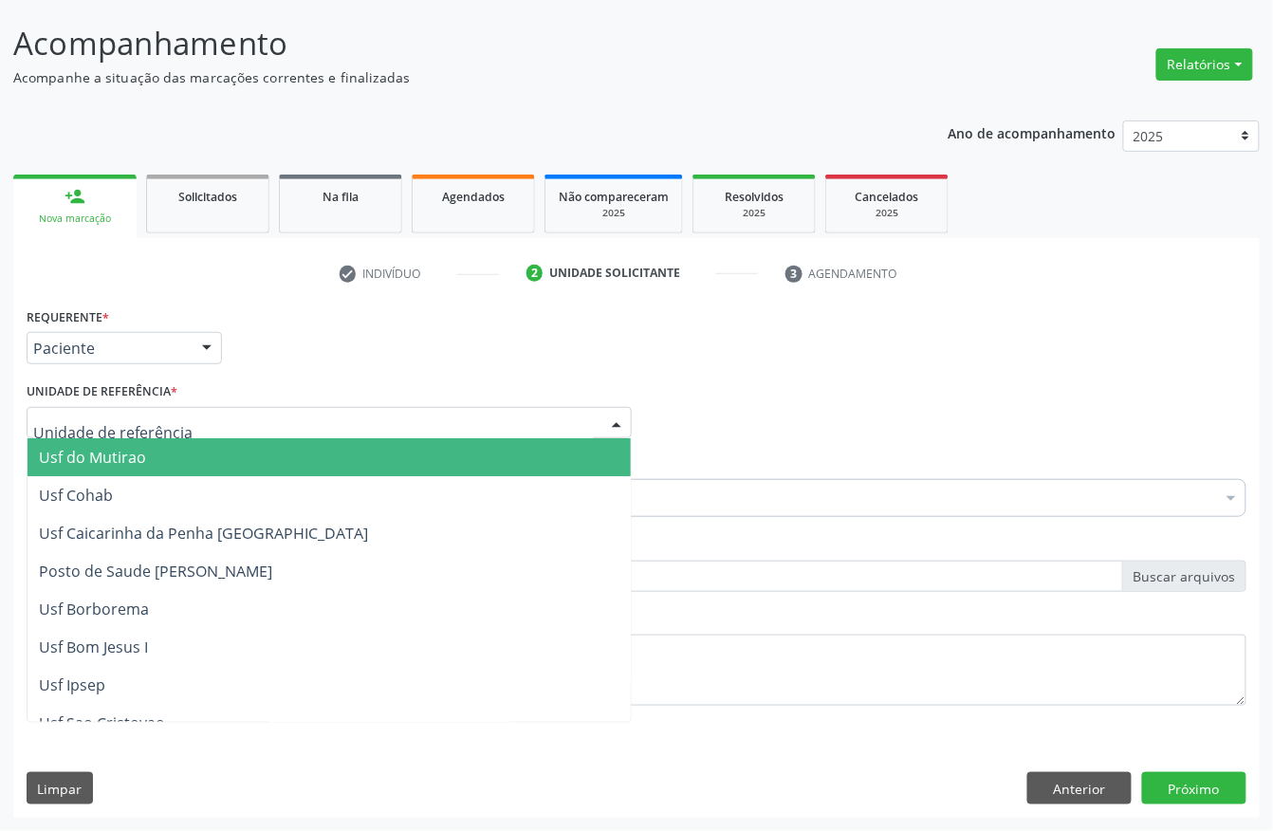
type input "r"
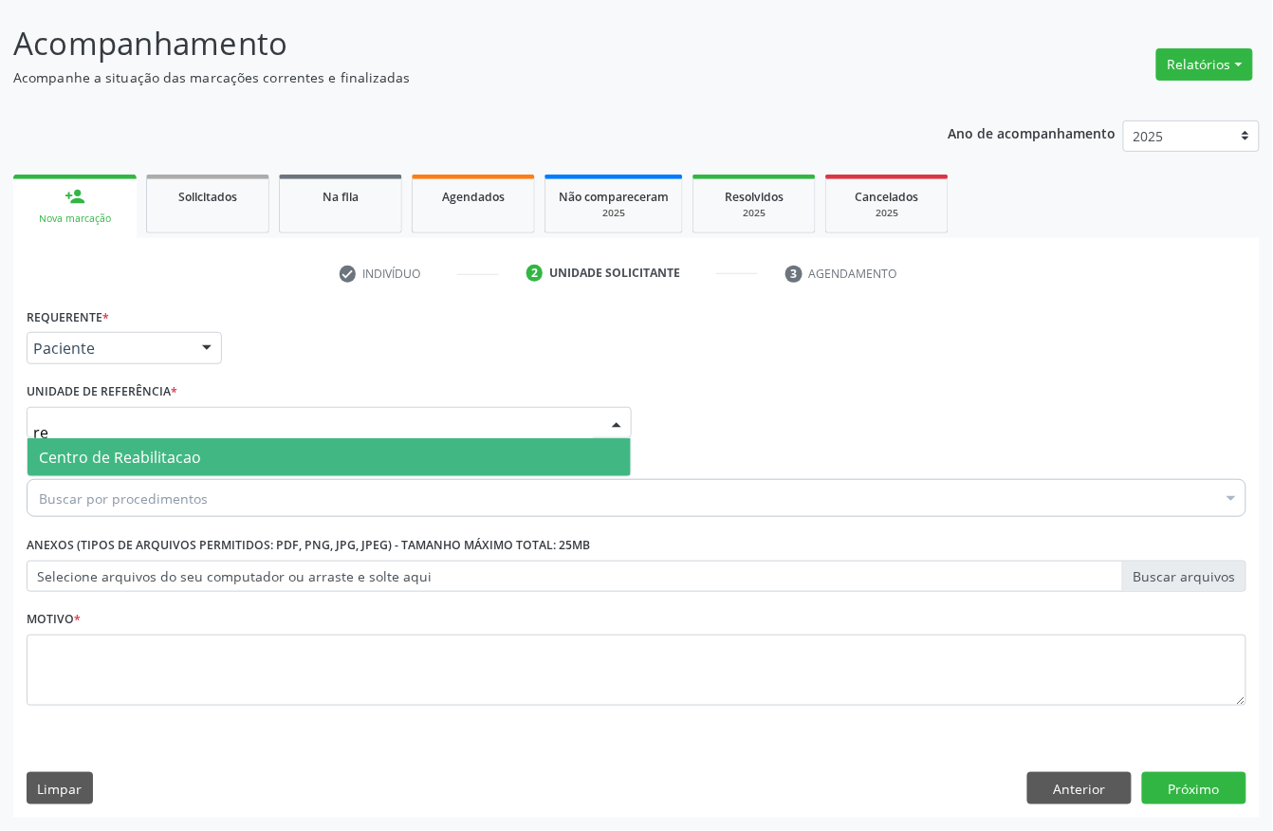
type input "r"
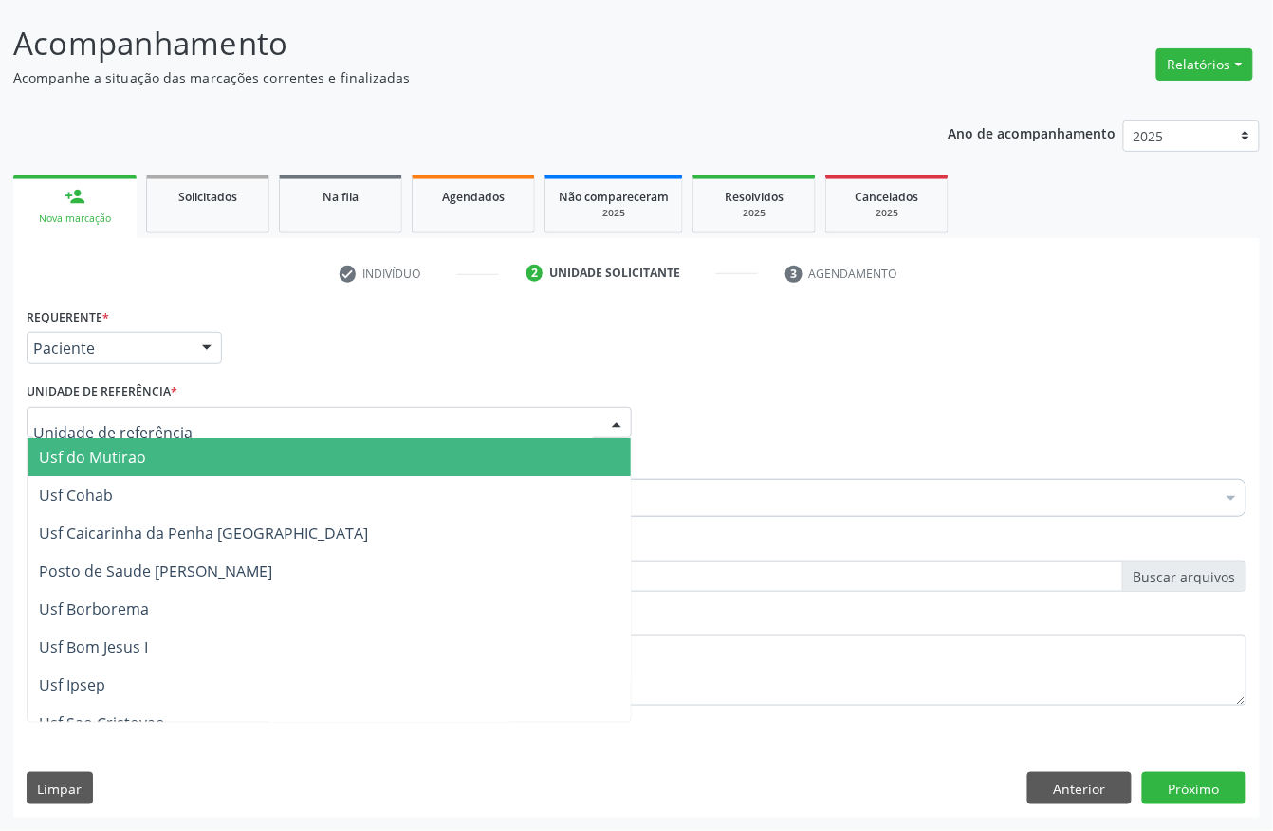
type input "r"
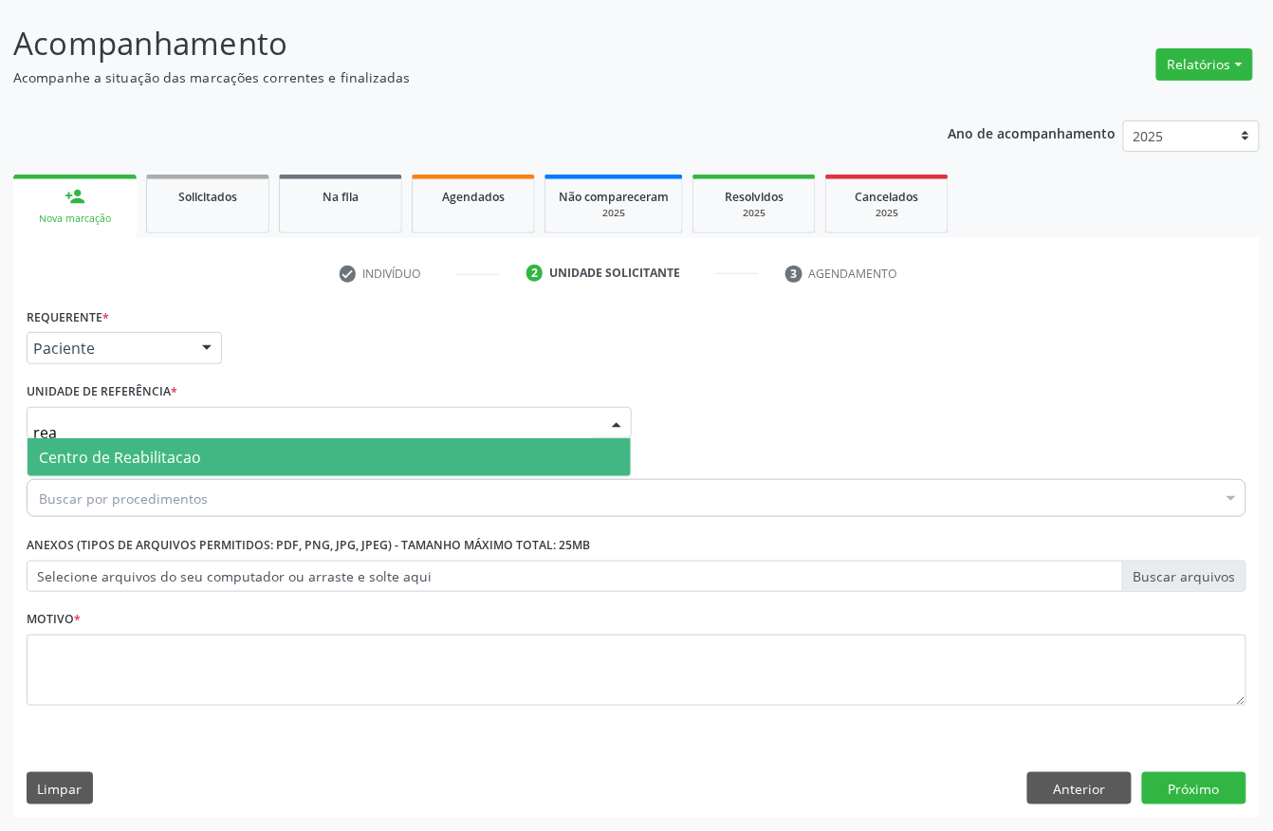
type input "reab"
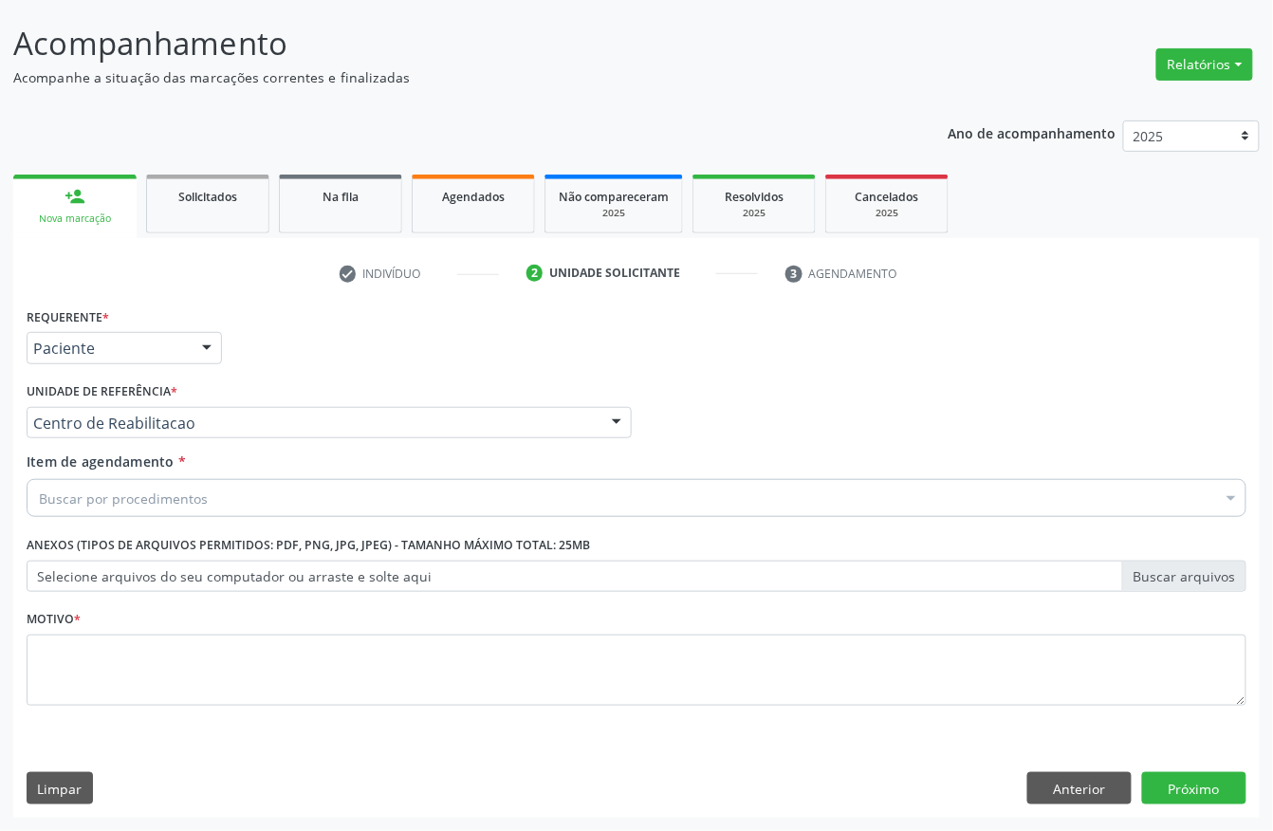
click at [157, 509] on div "Buscar por procedimentos" at bounding box center [637, 498] width 1220 height 38
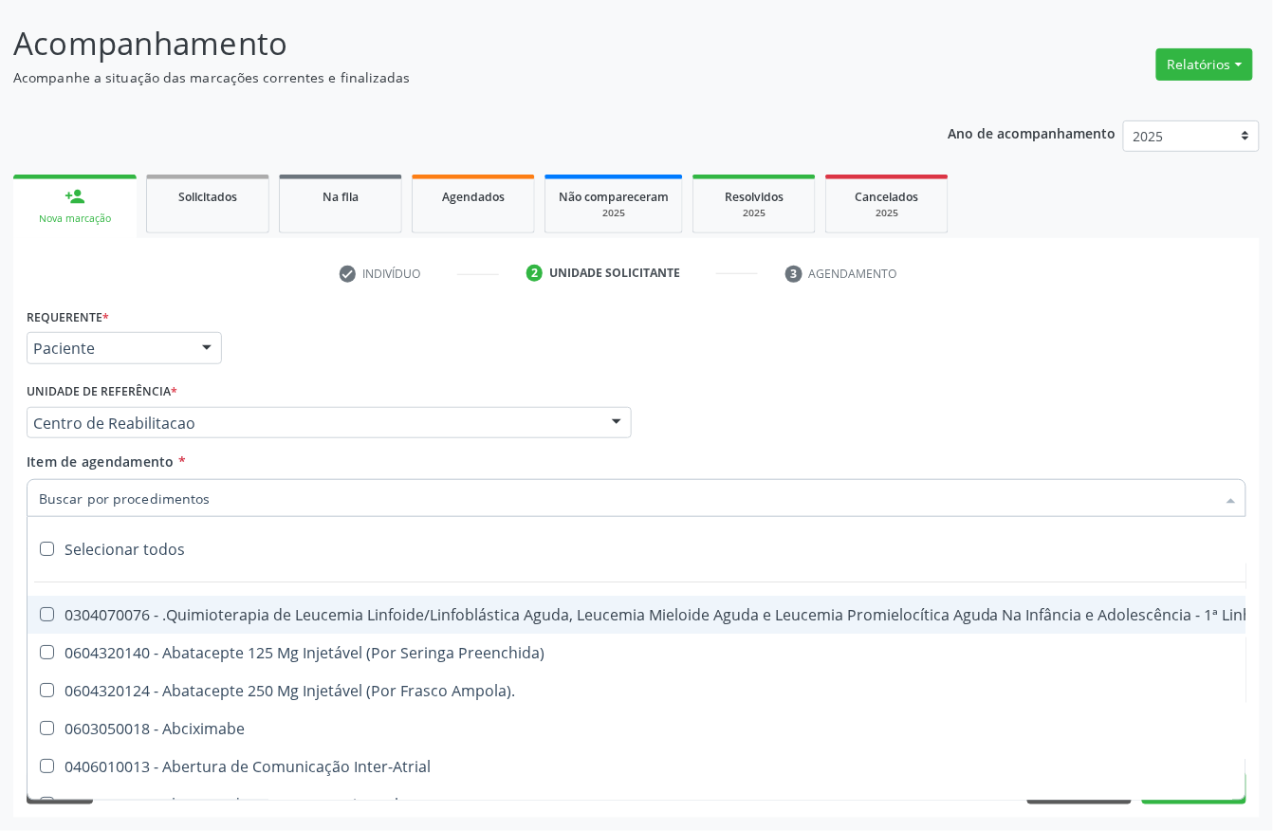
click at [157, 509] on input "Item de agendamento *" at bounding box center [627, 498] width 1176 height 38
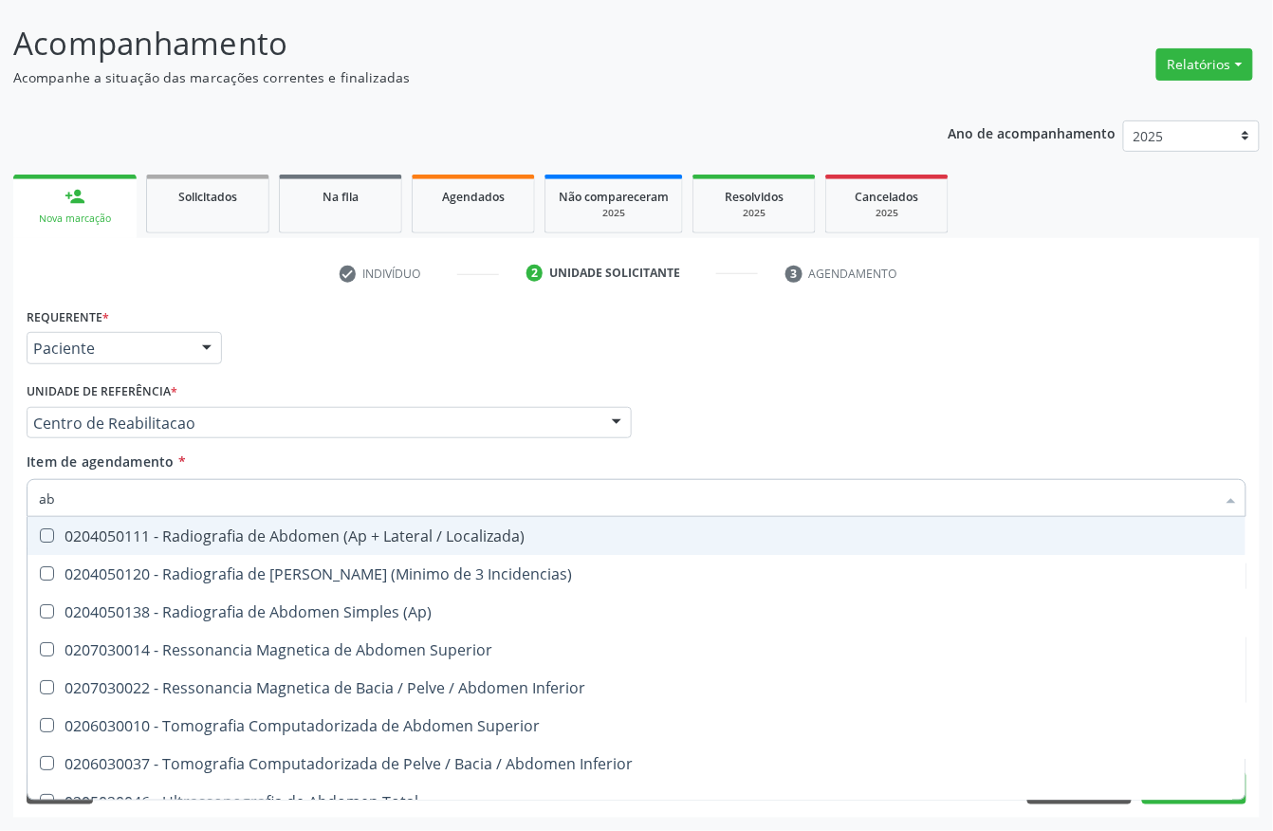
type input "a"
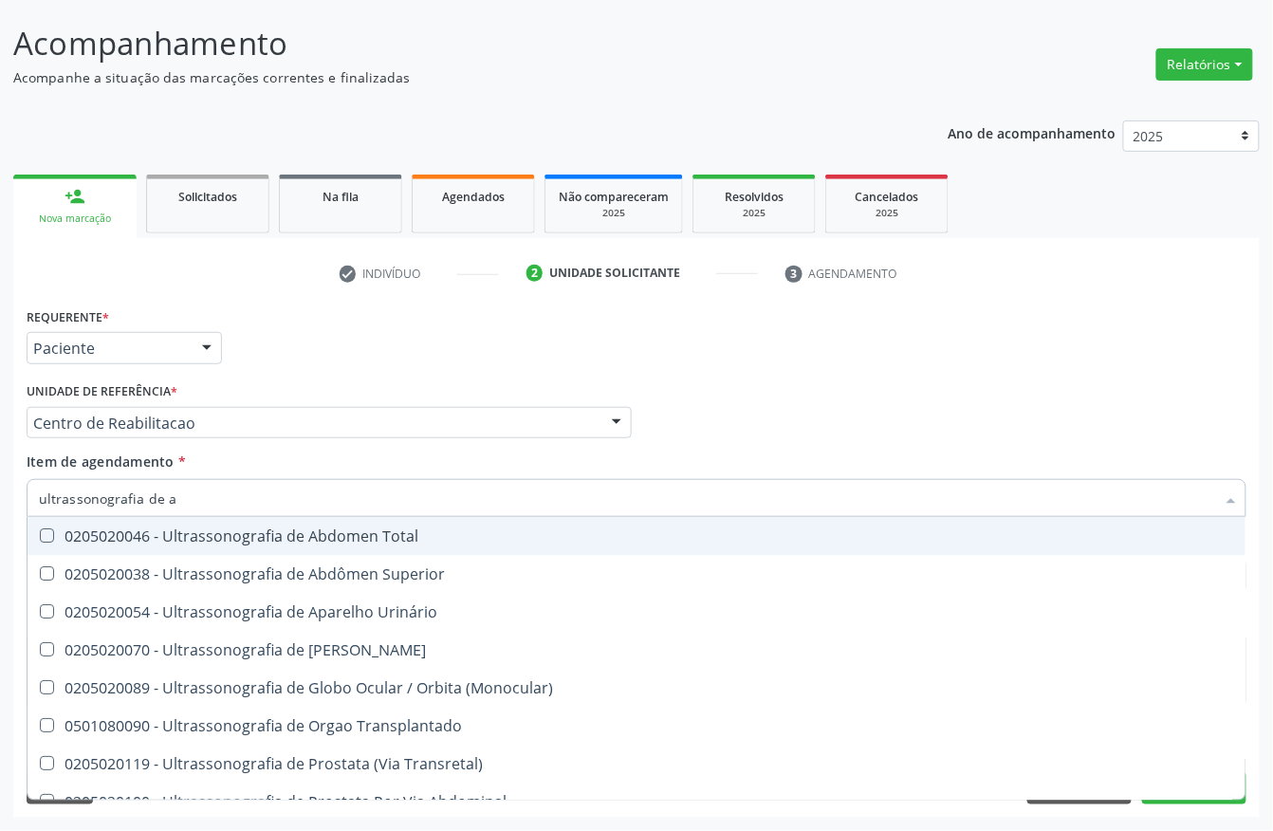
type input "ultrassonografia de ab"
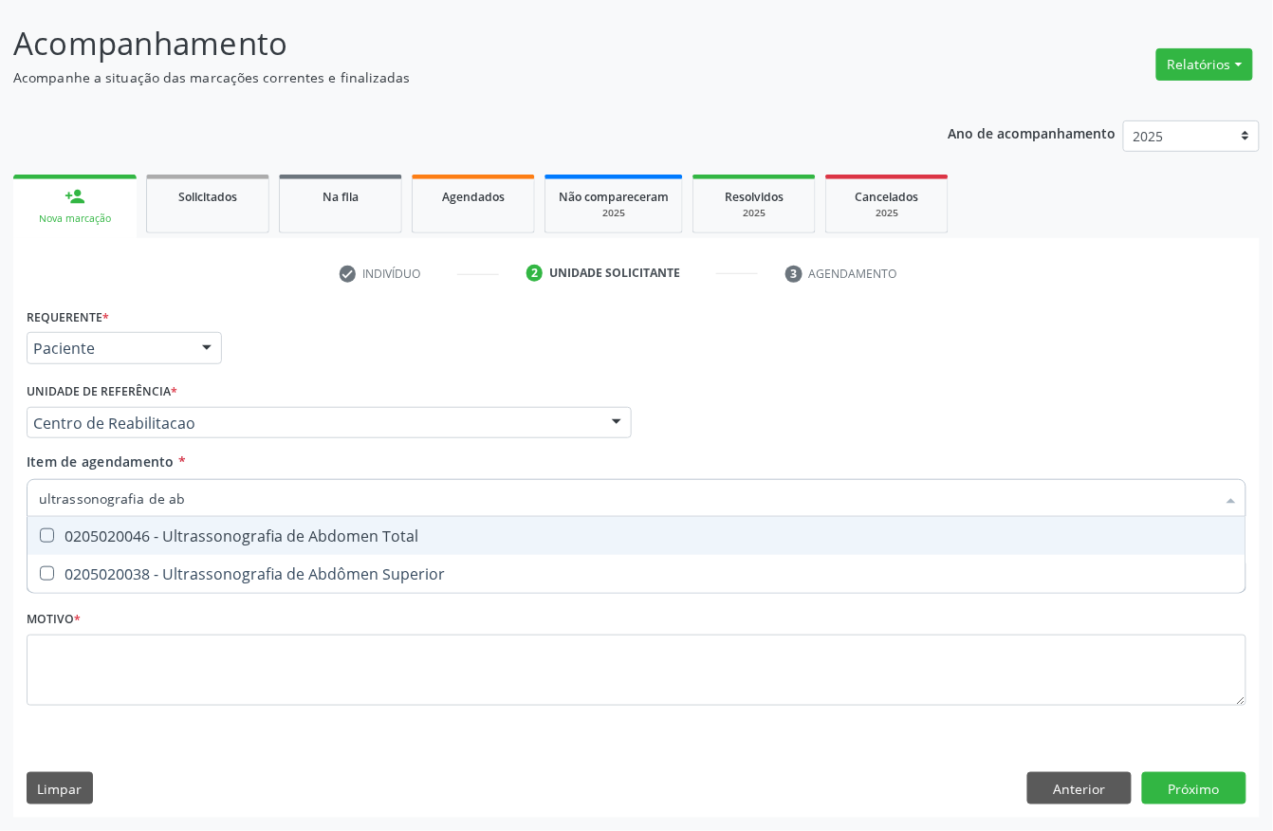
click at [222, 543] on div "0205020046 - Ultrassonografia de Abdomen Total" at bounding box center [636, 535] width 1195 height 15
checkbox Total "true"
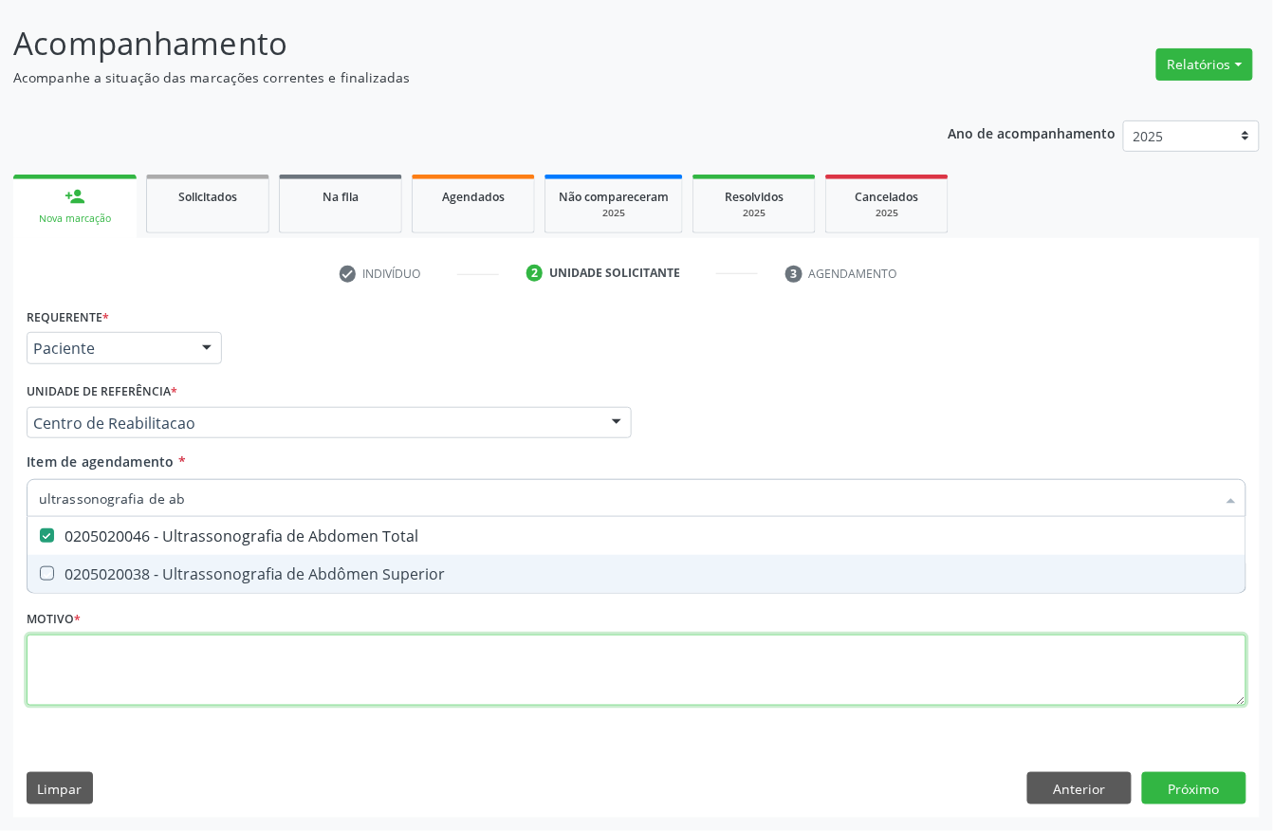
click at [127, 673] on div "Requerente * Paciente Profissional de Saúde Paciente Nenhum resultado encontrad…" at bounding box center [637, 518] width 1220 height 430
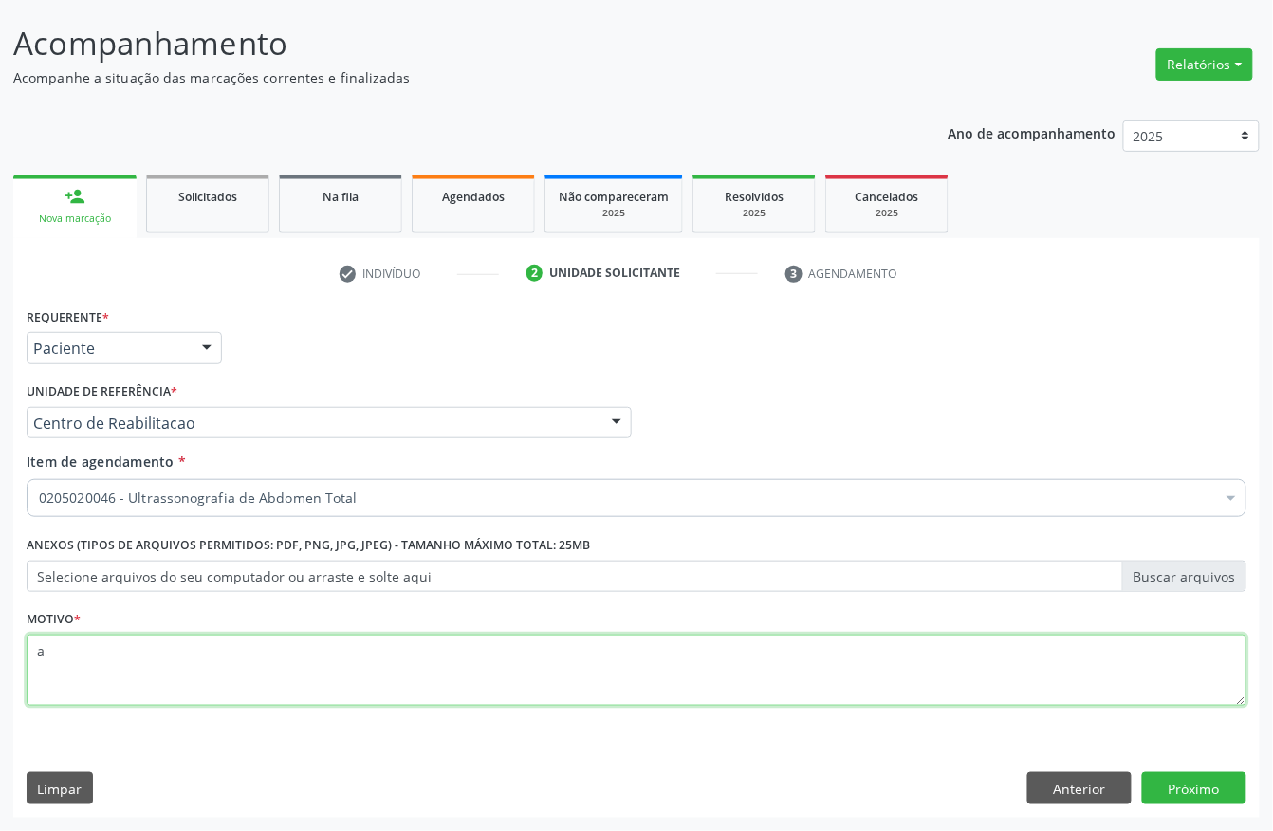
type textarea "a"
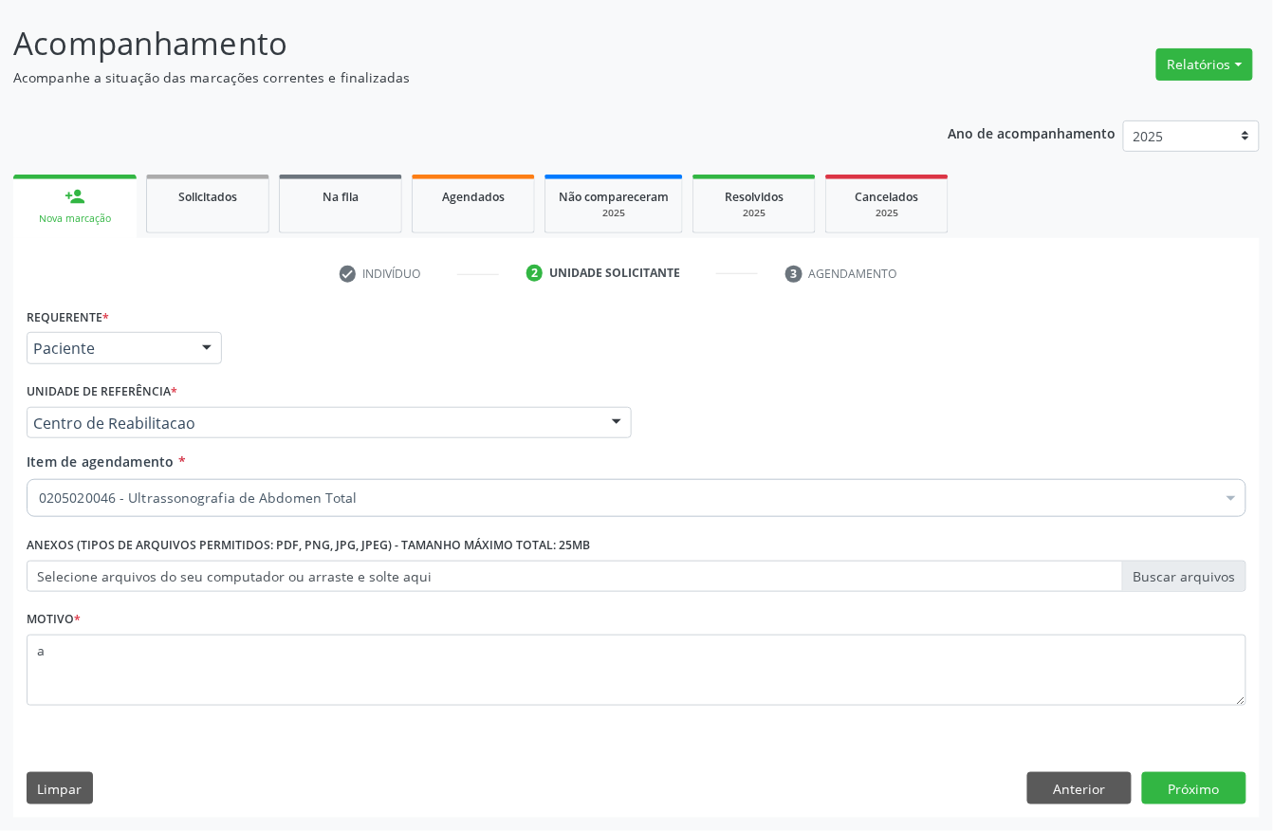
click at [1211, 805] on div "Requerente * Paciente Profissional de Saúde Paciente Nenhum resultado encontrad…" at bounding box center [636, 560] width 1246 height 515
click at [1211, 804] on div "Requerente * Paciente Profissional de Saúde Paciente Nenhum resultado encontrad…" at bounding box center [636, 560] width 1246 height 515
click at [1211, 789] on button "Próximo" at bounding box center [1194, 788] width 104 height 32
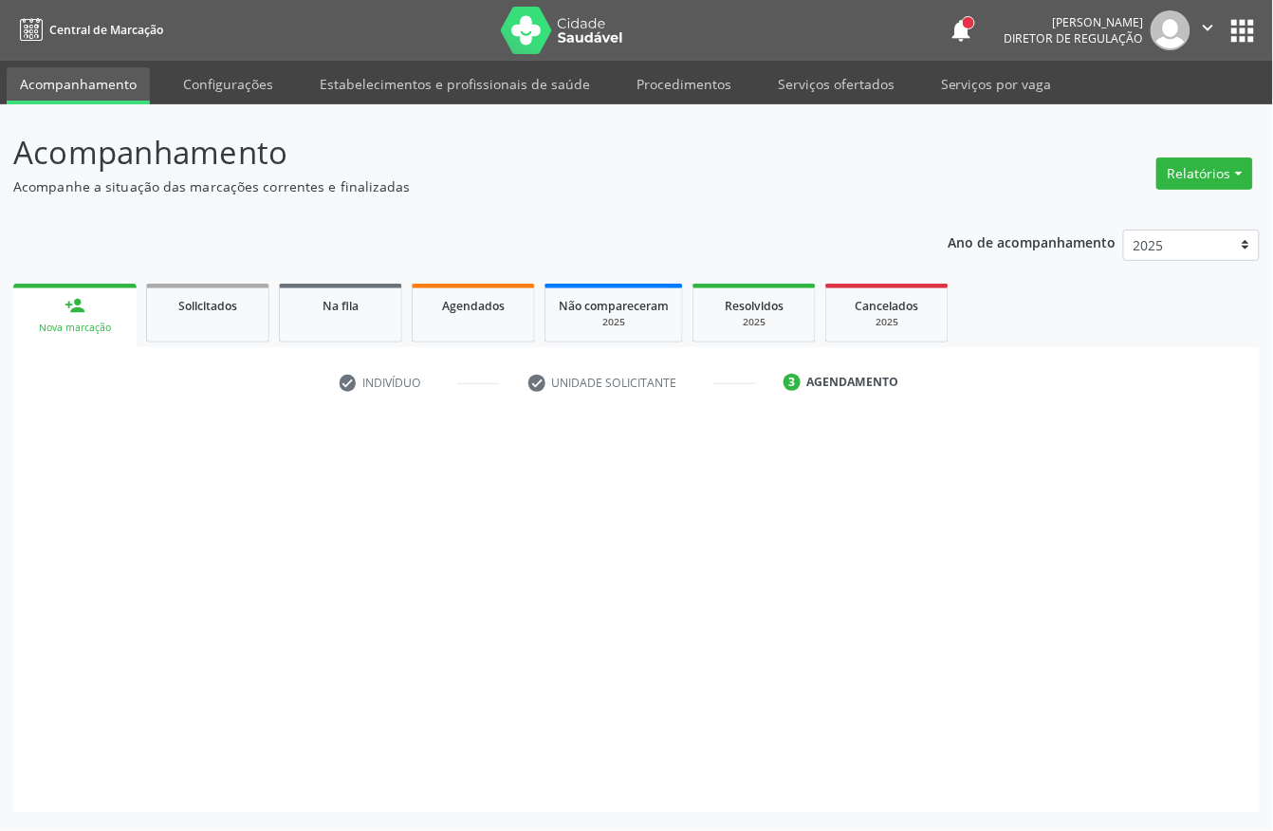
scroll to position [0, 0]
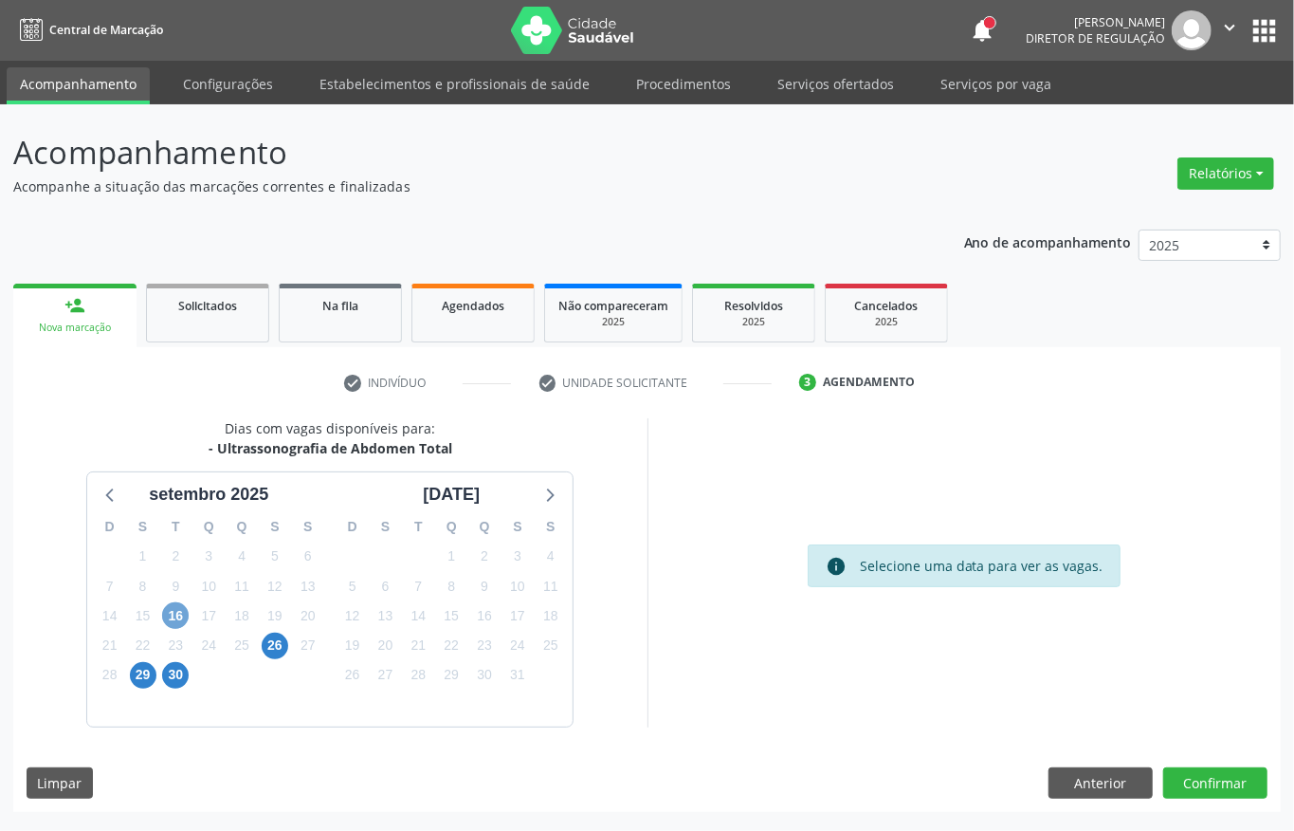
click at [172, 608] on span "16" at bounding box center [175, 615] width 27 height 27
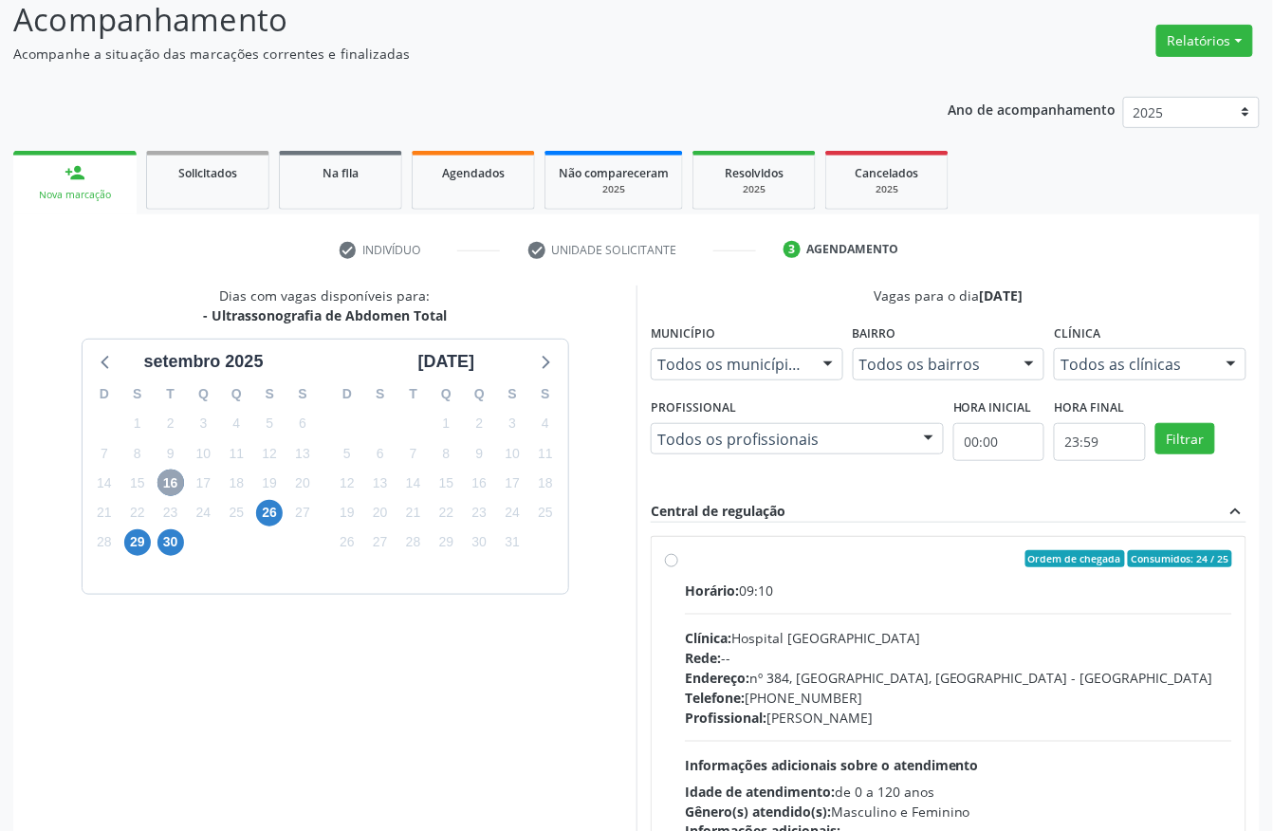
scroll to position [252, 0]
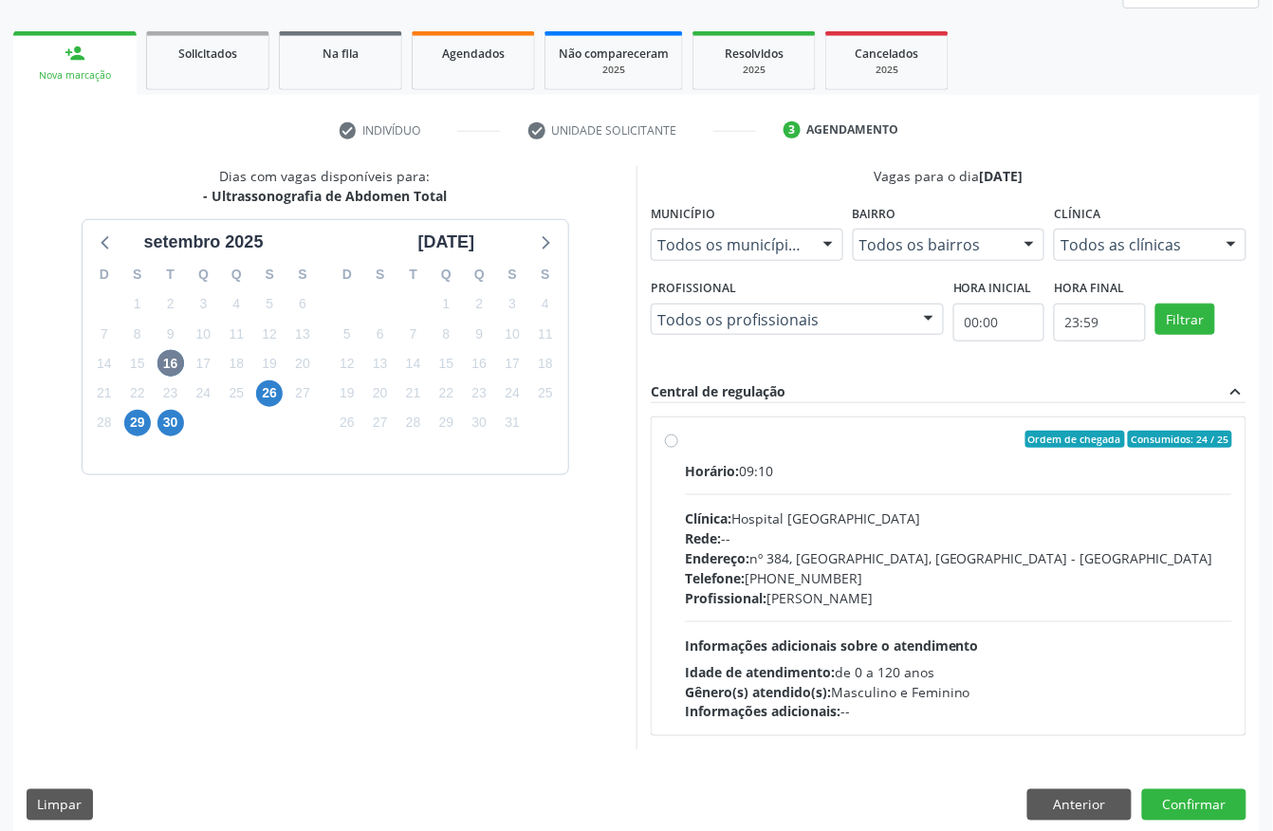
click at [842, 498] on div "Horário: 09:10 Clínica: Hospital Sao Francisco Rede: -- Endereço: nº 384, Varze…" at bounding box center [958, 591] width 547 height 261
click at [678, 448] on input "Ordem de chegada Consumidos: 24 / 25 Horário: 09:10 Clínica: Hospital Sao Franc…" at bounding box center [671, 439] width 13 height 17
radio input "true"
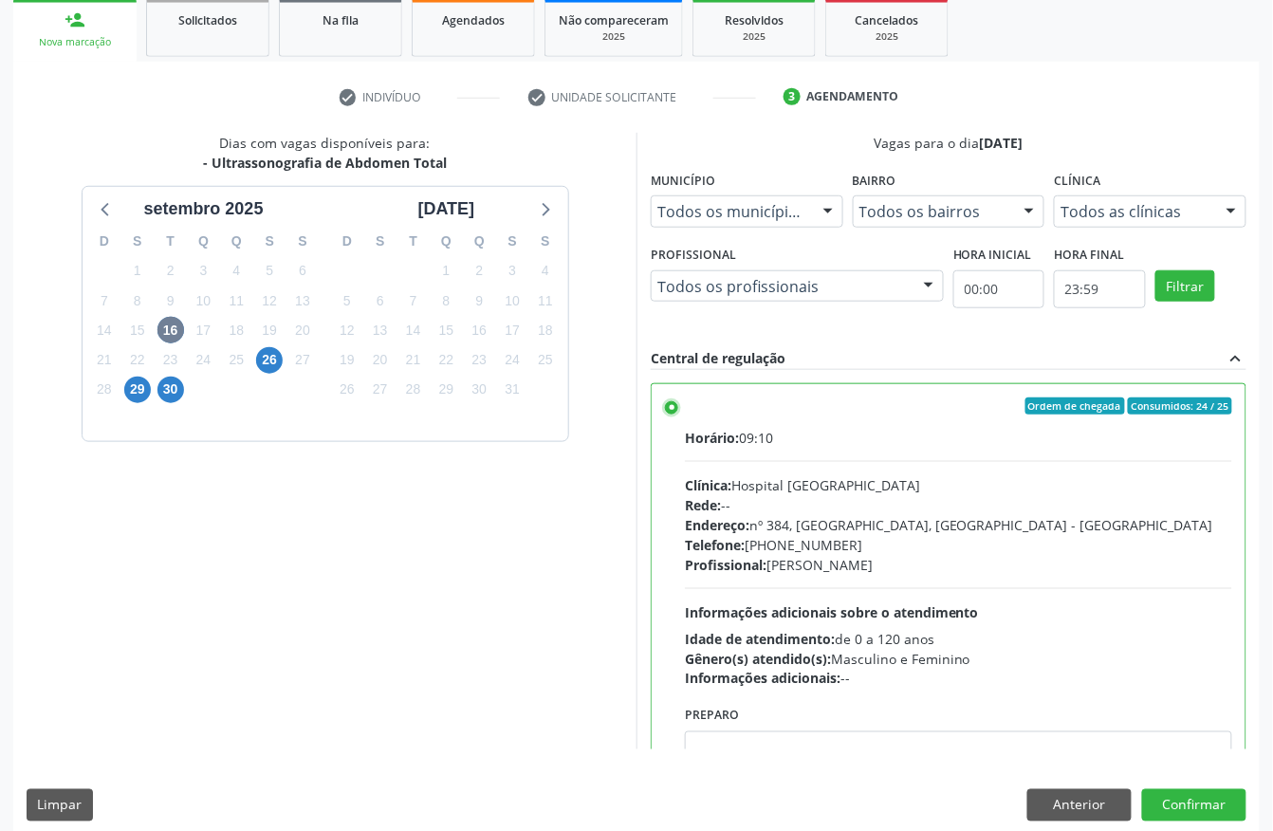
scroll to position [303, 0]
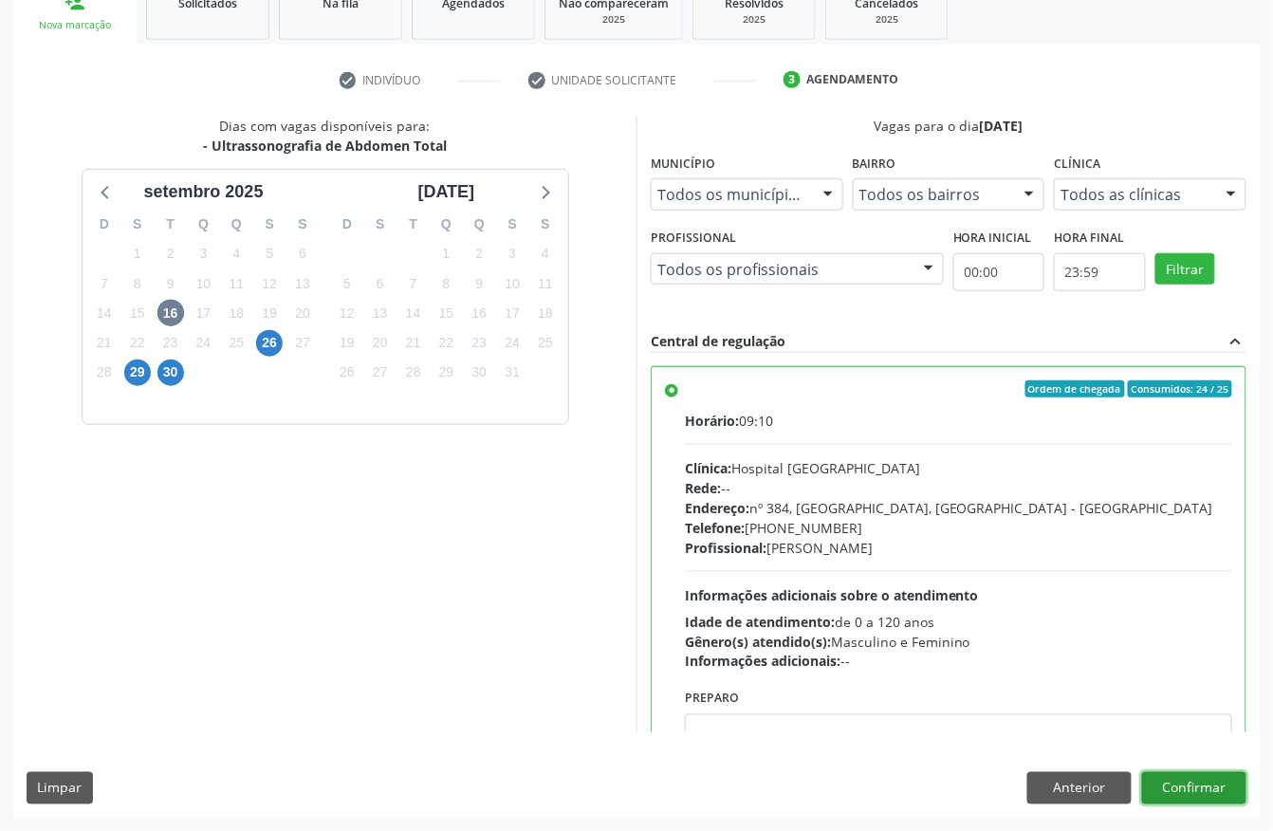
click at [1202, 785] on button "Confirmar" at bounding box center [1194, 788] width 104 height 32
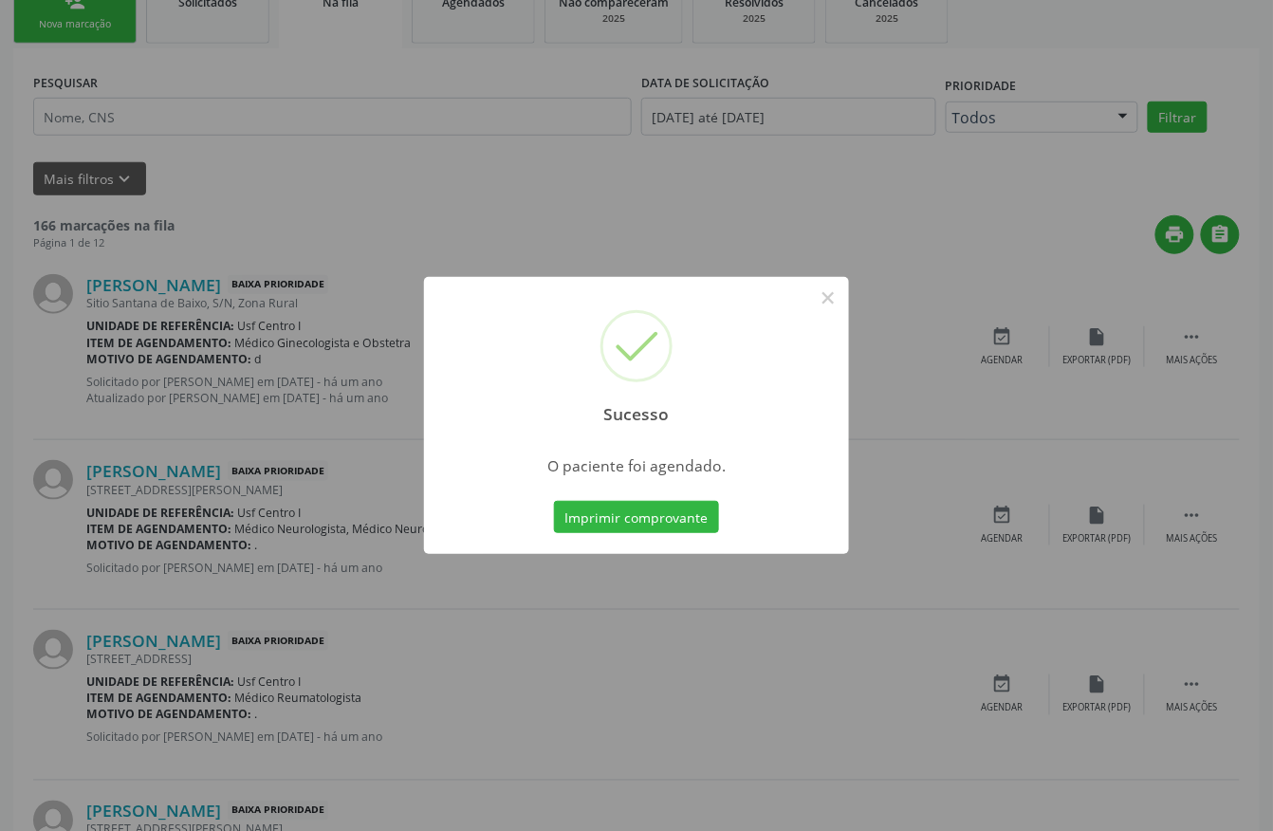
scroll to position [0, 0]
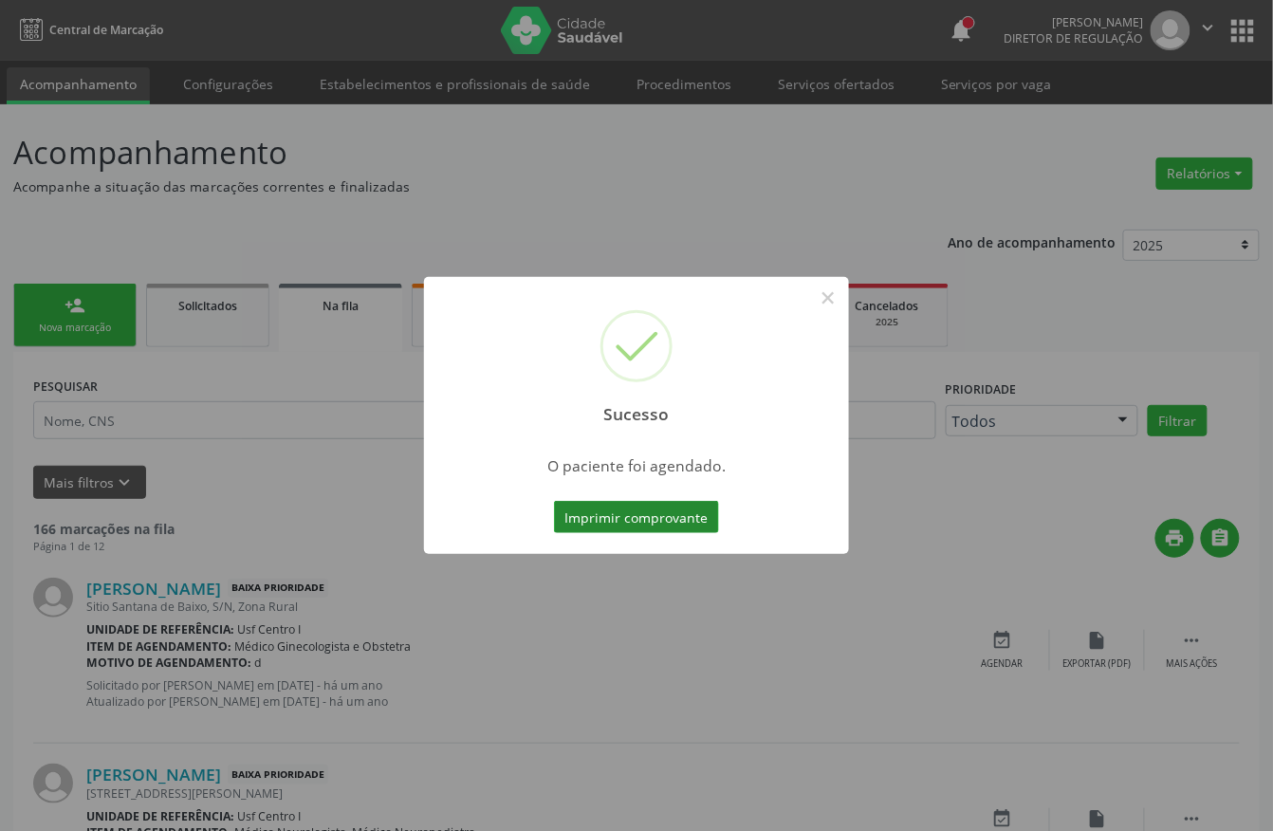
click at [664, 523] on button "Imprimir comprovante" at bounding box center [636, 517] width 165 height 32
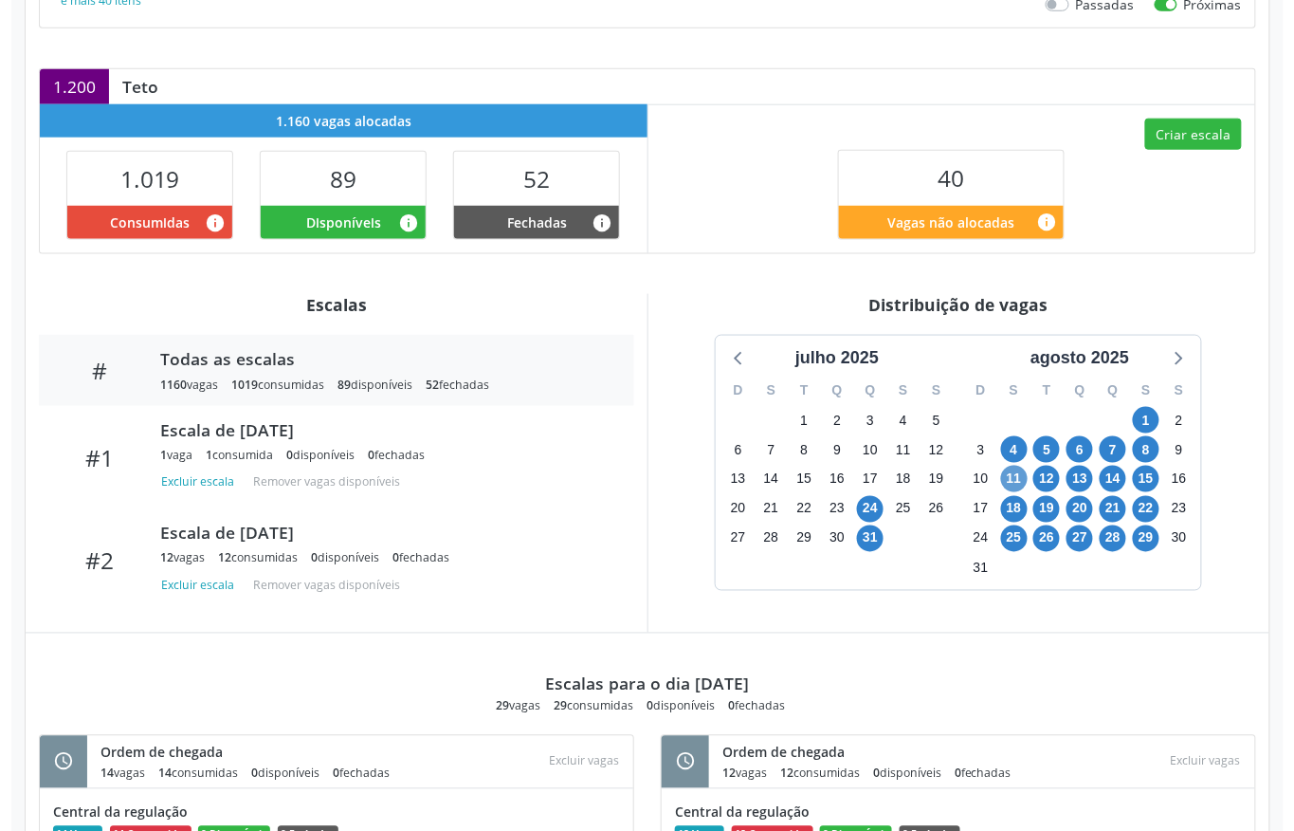
scroll to position [498, 0]
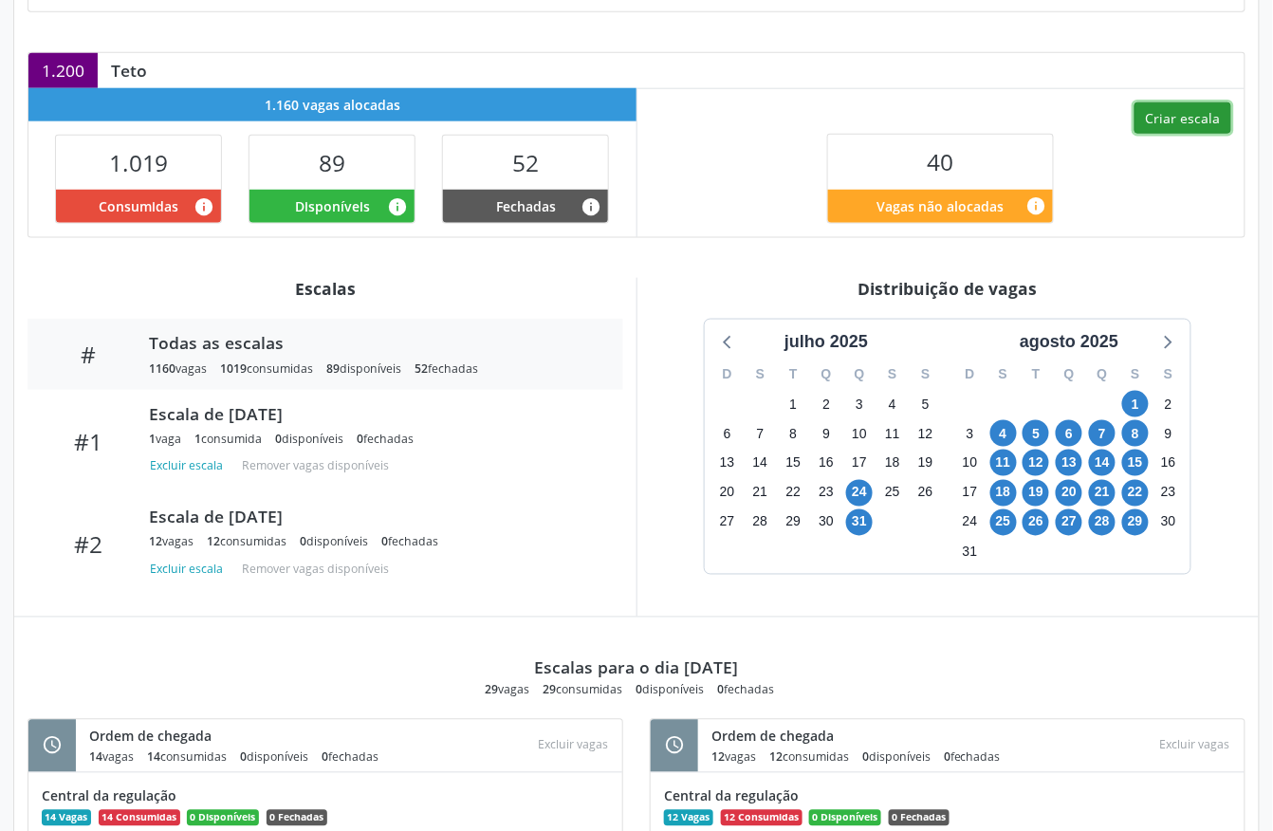
click at [1174, 133] on button "Criar escala" at bounding box center [1182, 118] width 97 height 32
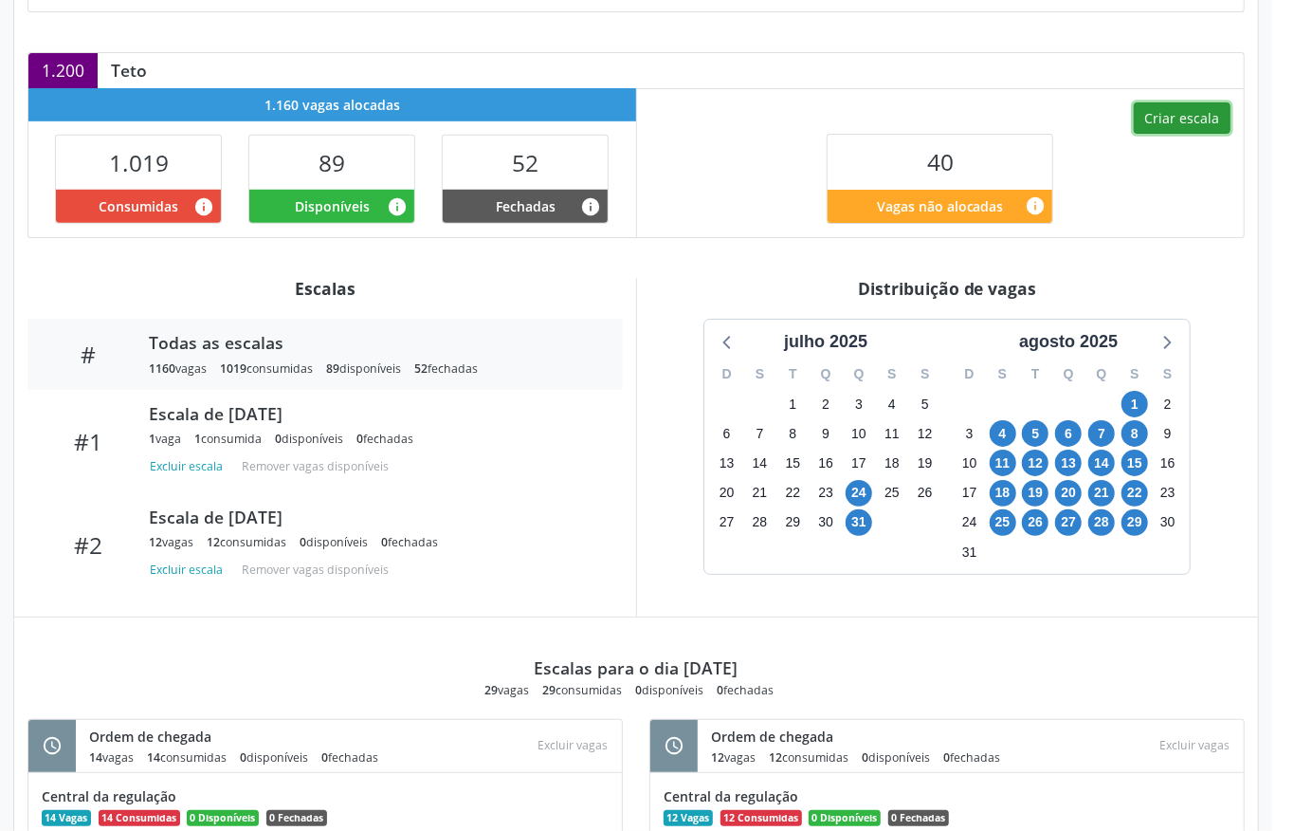
select select "8"
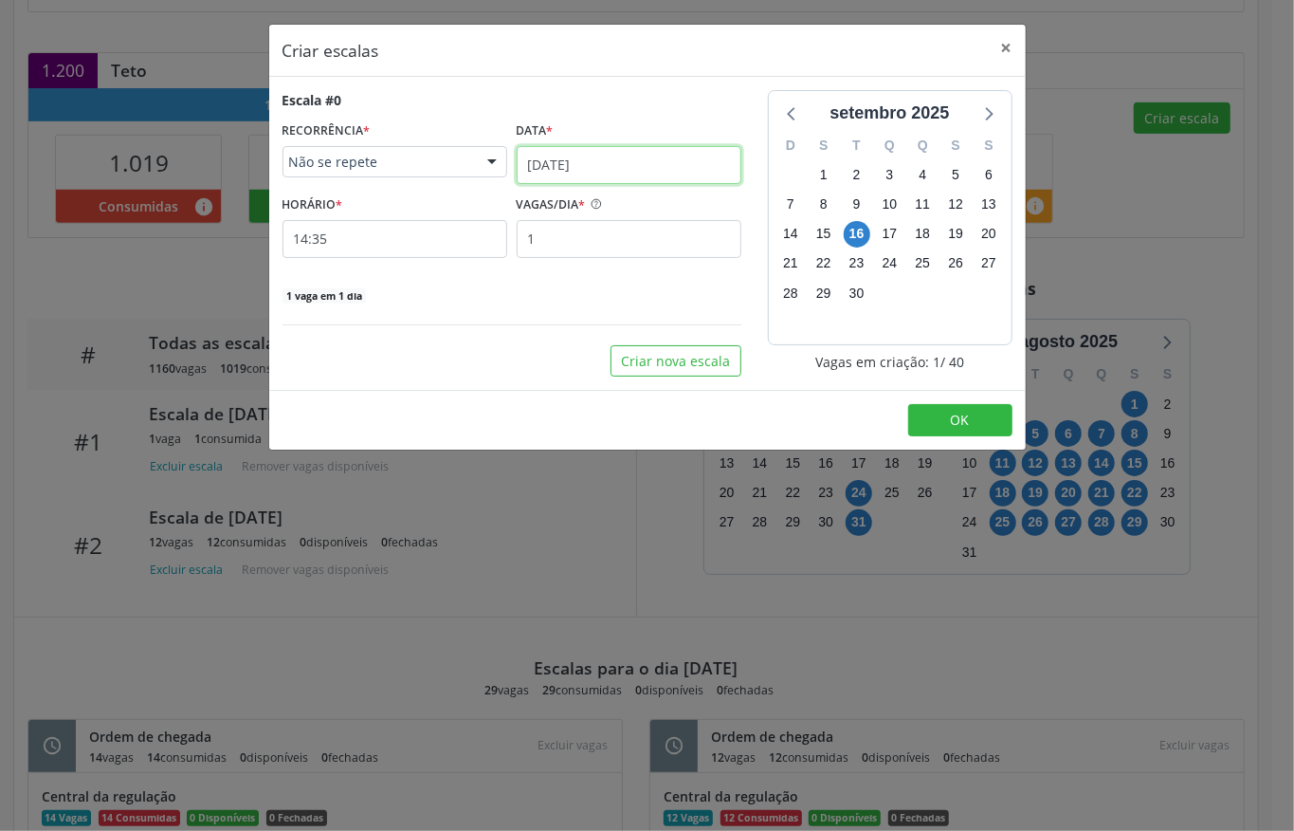
click at [523, 160] on input "[DATE]" at bounding box center [629, 165] width 225 height 38
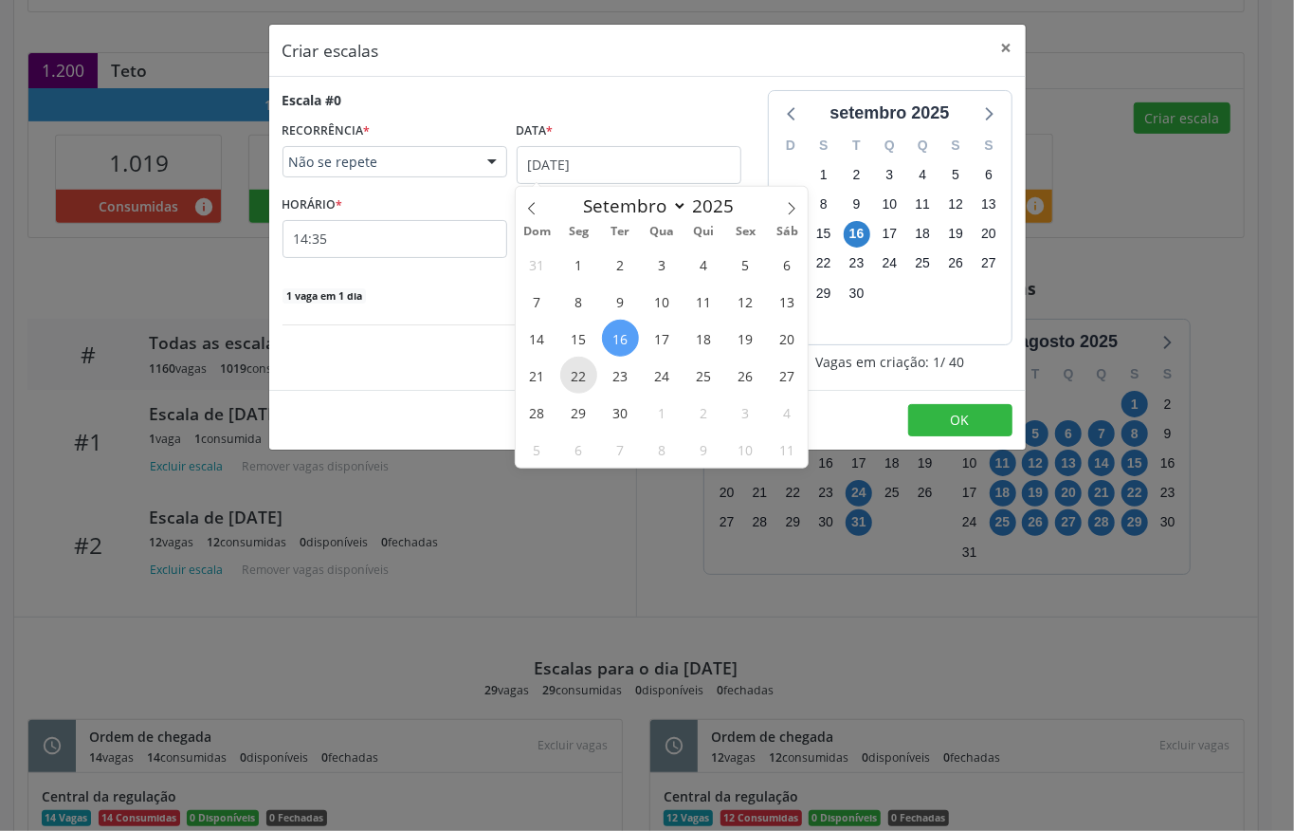
click at [565, 377] on span "22" at bounding box center [578, 375] width 37 height 37
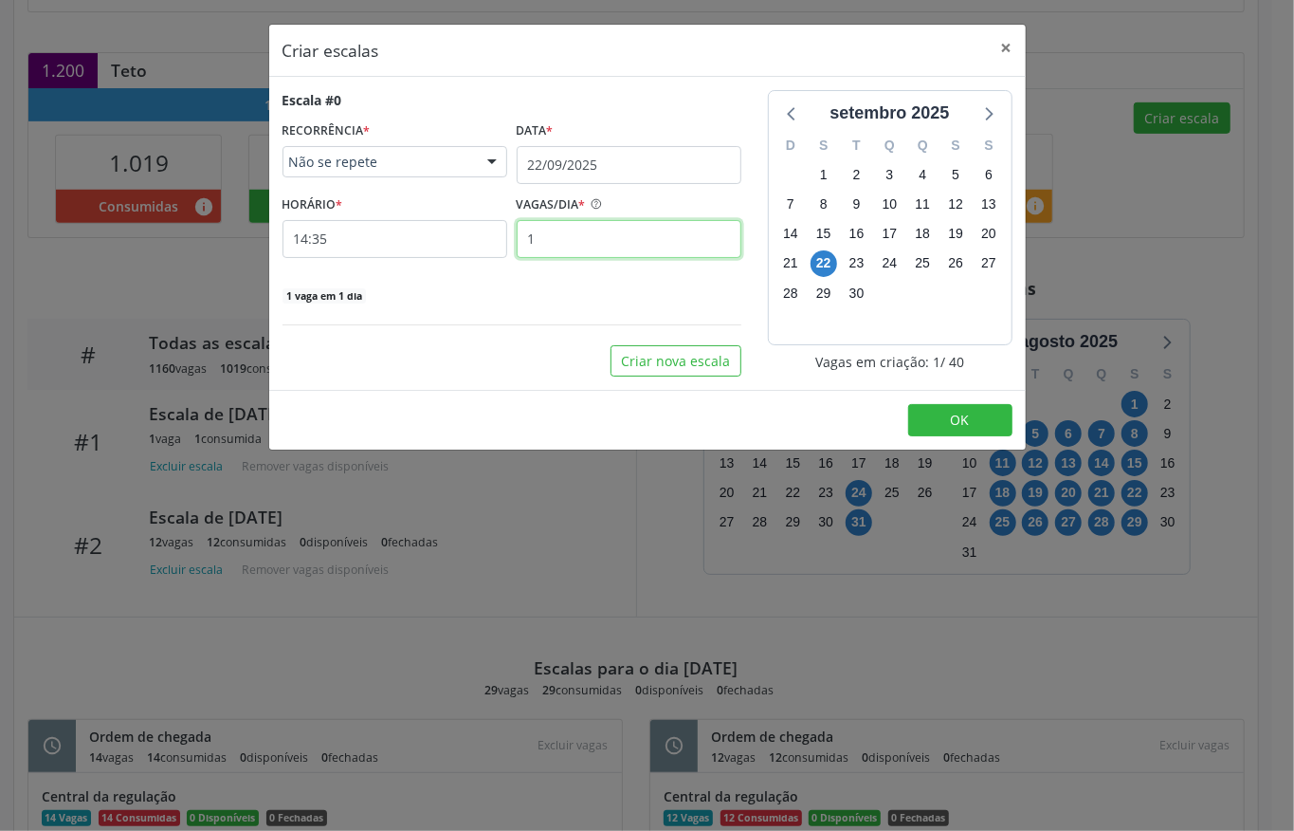
click at [561, 248] on input "1" at bounding box center [629, 239] width 225 height 38
type input "2"
click at [346, 244] on input "14:35" at bounding box center [395, 239] width 225 height 38
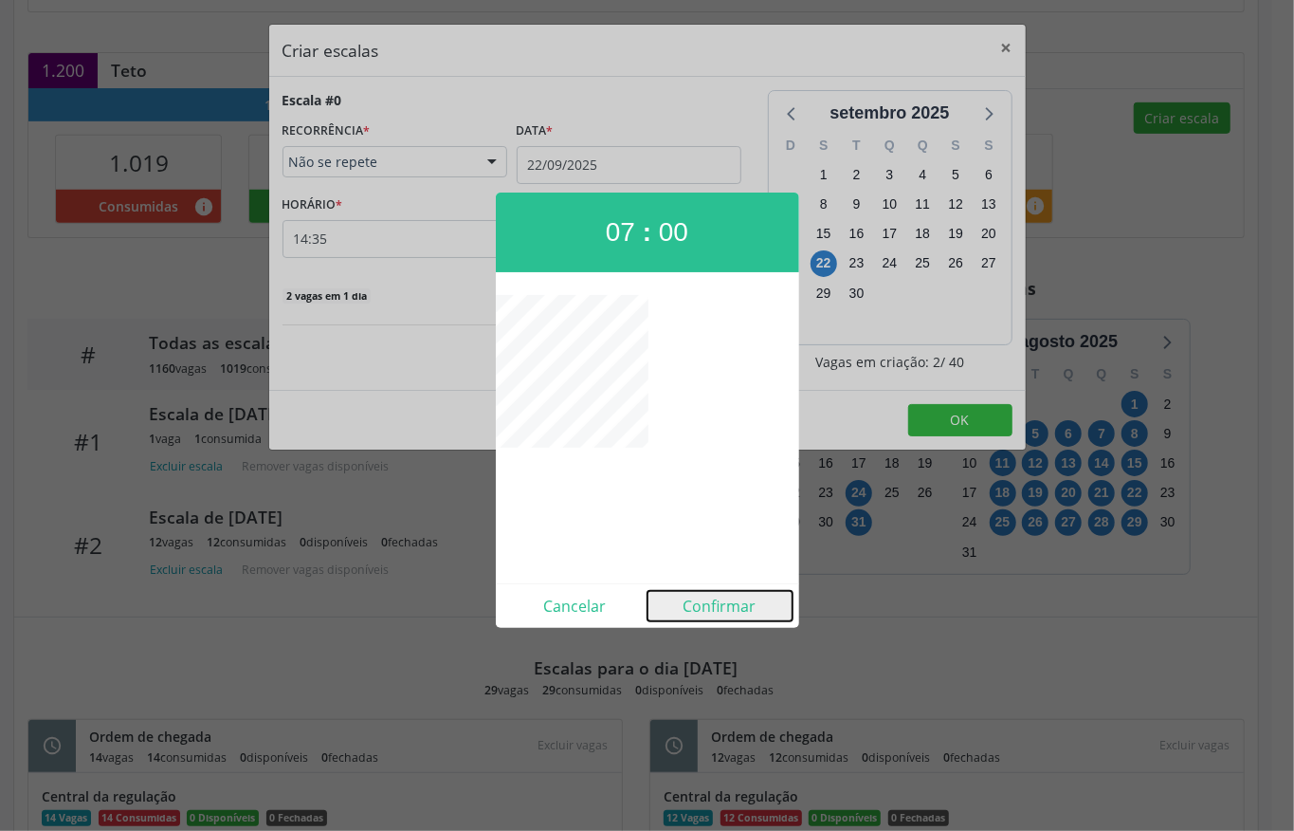
click at [696, 599] on button "Confirmar" at bounding box center [720, 606] width 145 height 30
type input "07:00"
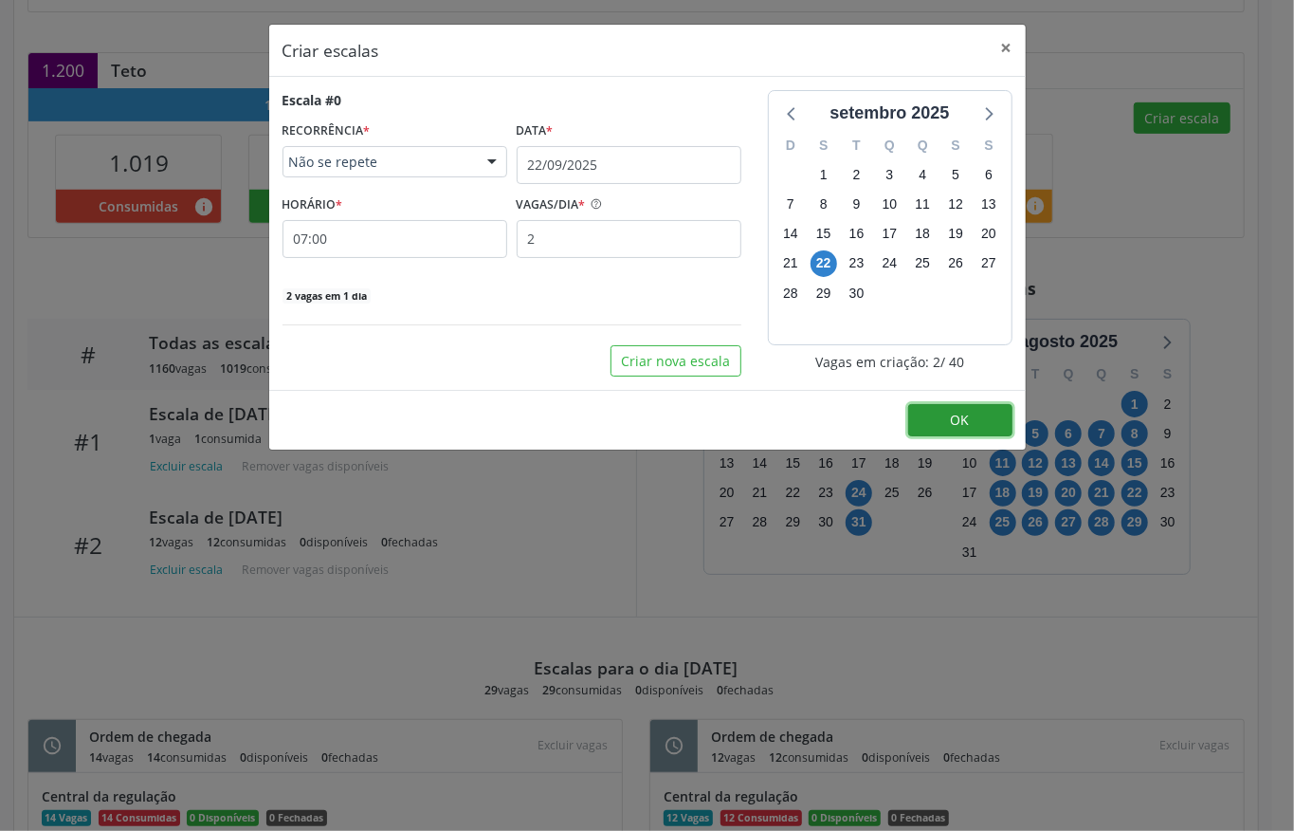
click at [962, 430] on button "OK" at bounding box center [960, 420] width 104 height 32
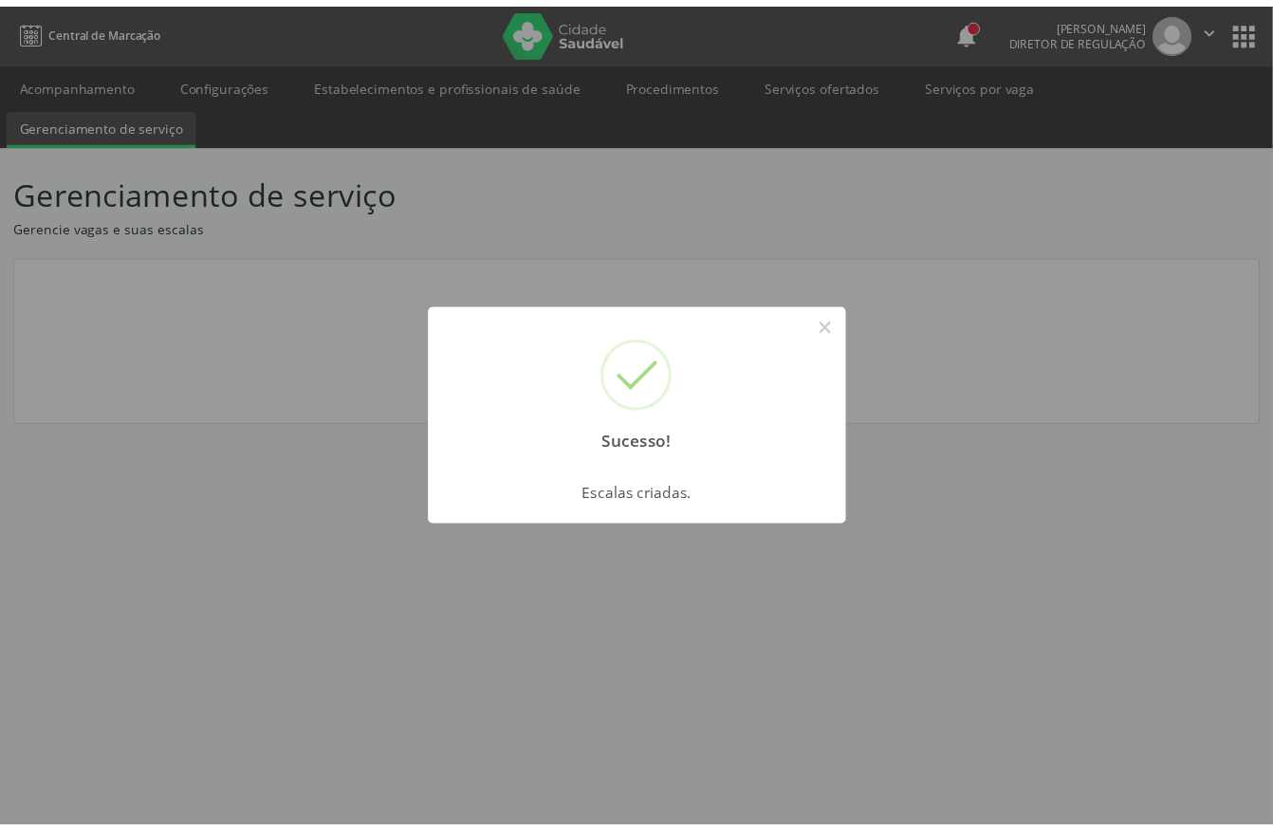
scroll to position [0, 0]
